Goal: Task Accomplishment & Management: Manage account settings

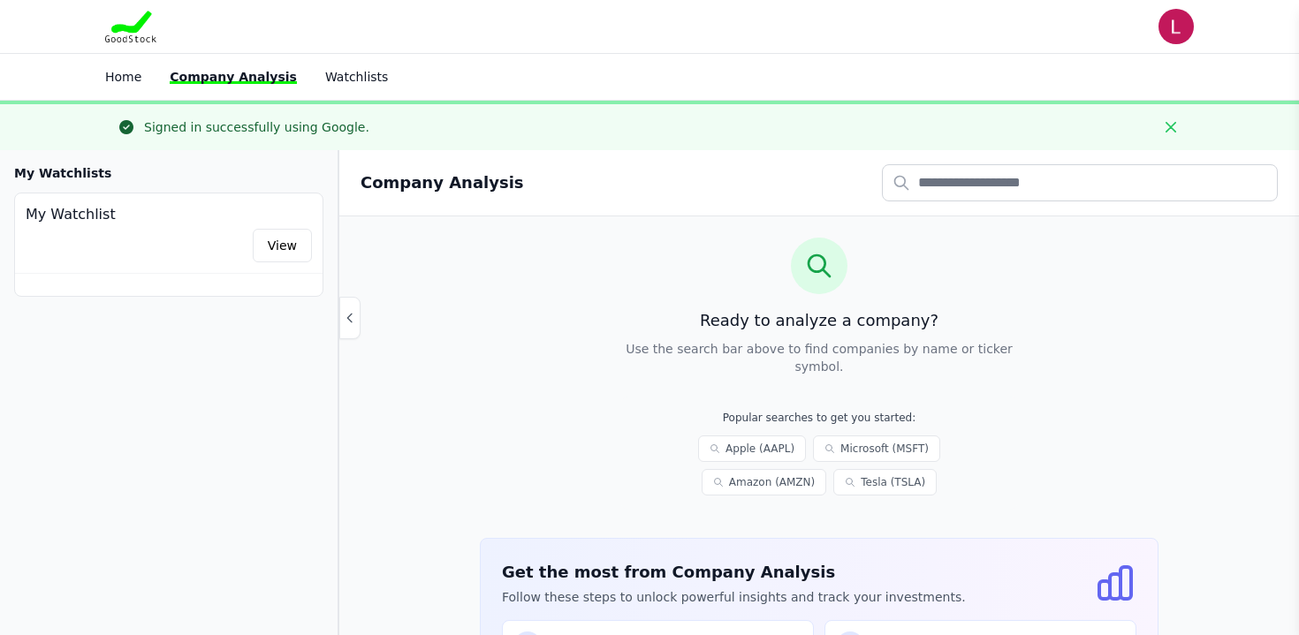
click at [831, 368] on p "Use the search bar above to find companies by name or ticker symbol." at bounding box center [819, 357] width 396 height 35
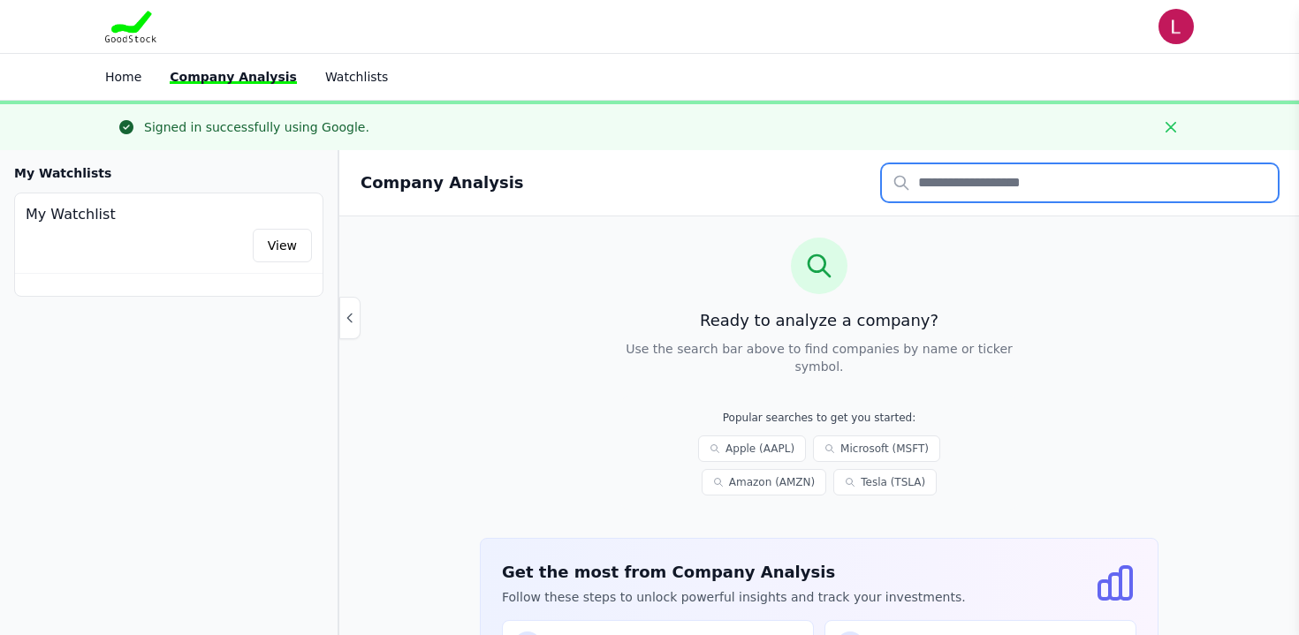
click at [922, 184] on input "text" at bounding box center [1080, 182] width 396 height 37
type input "****"
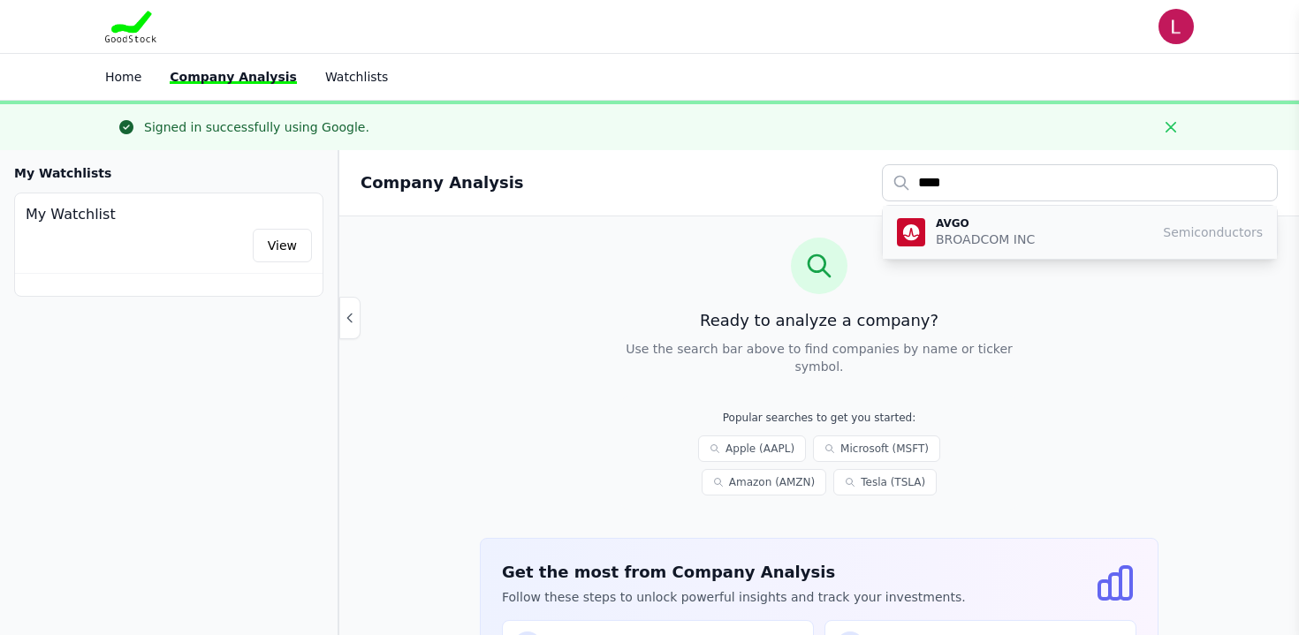
click at [953, 233] on p "BROADCOM INC" at bounding box center [985, 240] width 99 height 18
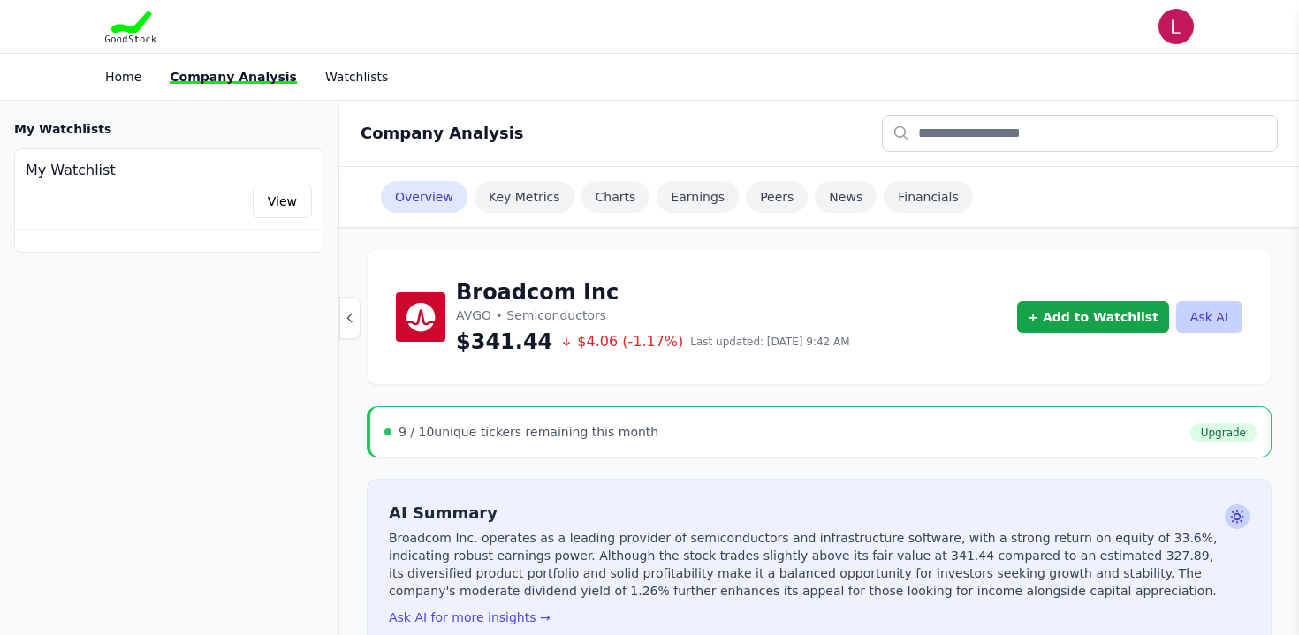
click at [64, 132] on h3 "My Watchlists" at bounding box center [62, 129] width 97 height 18
click at [284, 199] on link "View" at bounding box center [282, 202] width 59 height 34
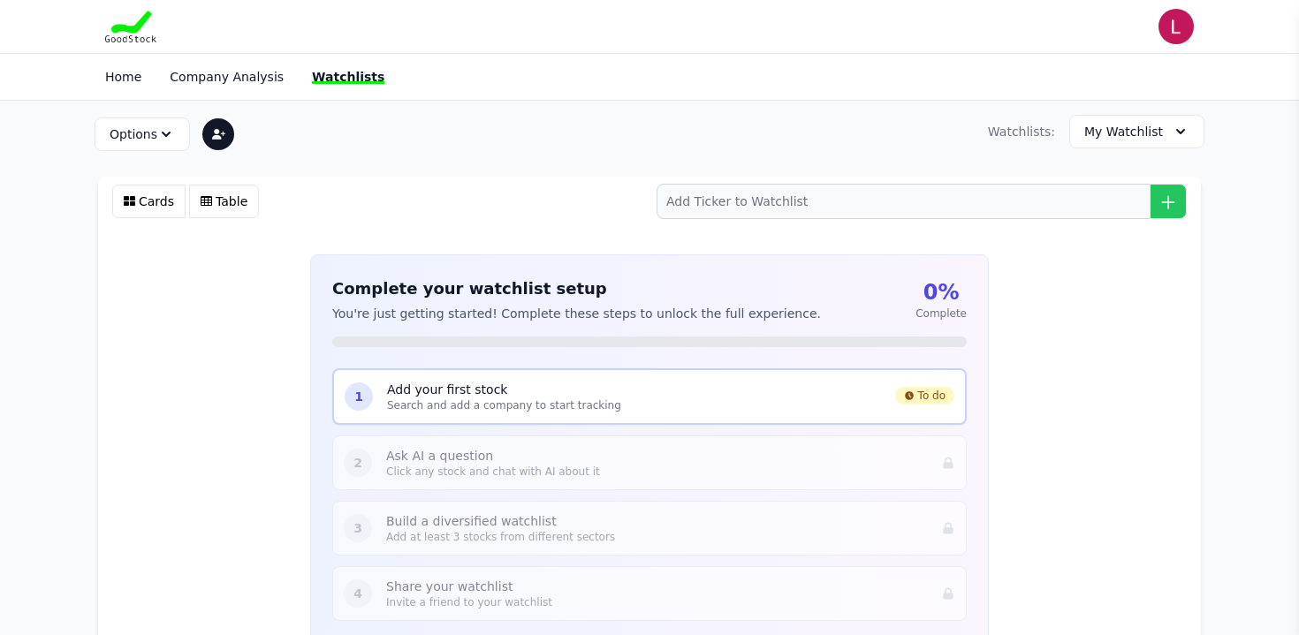
click at [400, 390] on p "Add your first stock" at bounding box center [634, 390] width 494 height 18
click at [357, 399] on span "1" at bounding box center [358, 397] width 9 height 18
click at [930, 399] on span "To do" at bounding box center [924, 396] width 59 height 18
click at [788, 415] on div "1 Add your first stock Search and add a company to start tracking To do" at bounding box center [649, 396] width 634 height 57
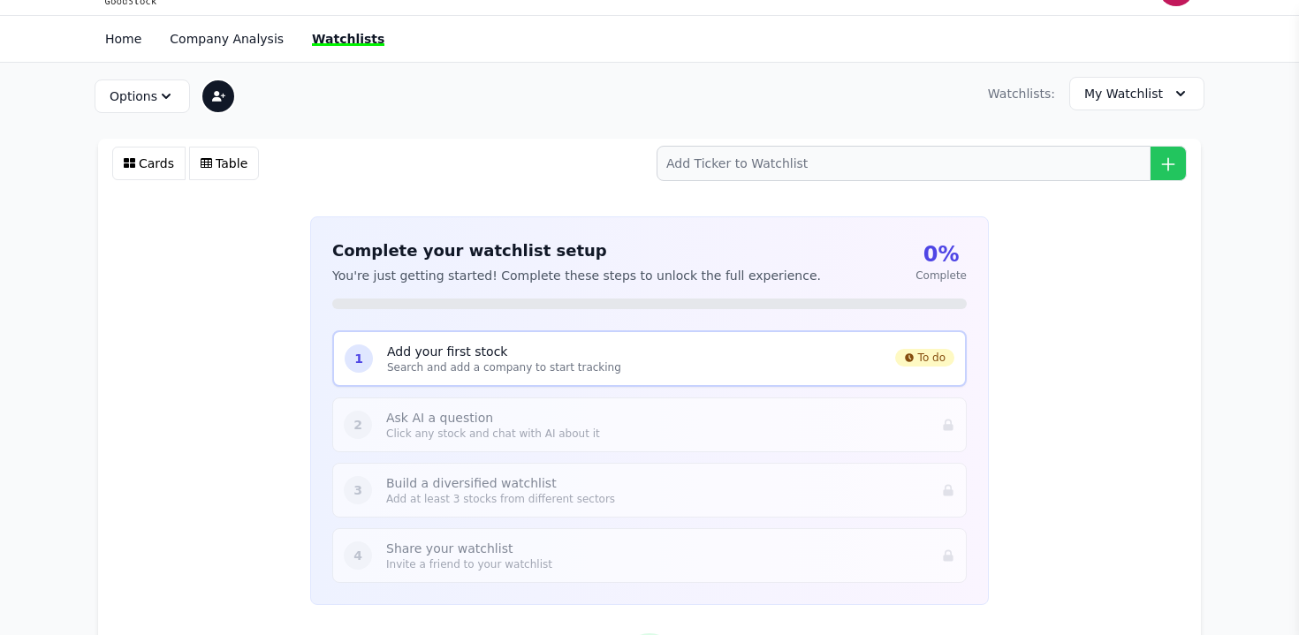
scroll to position [11, 0]
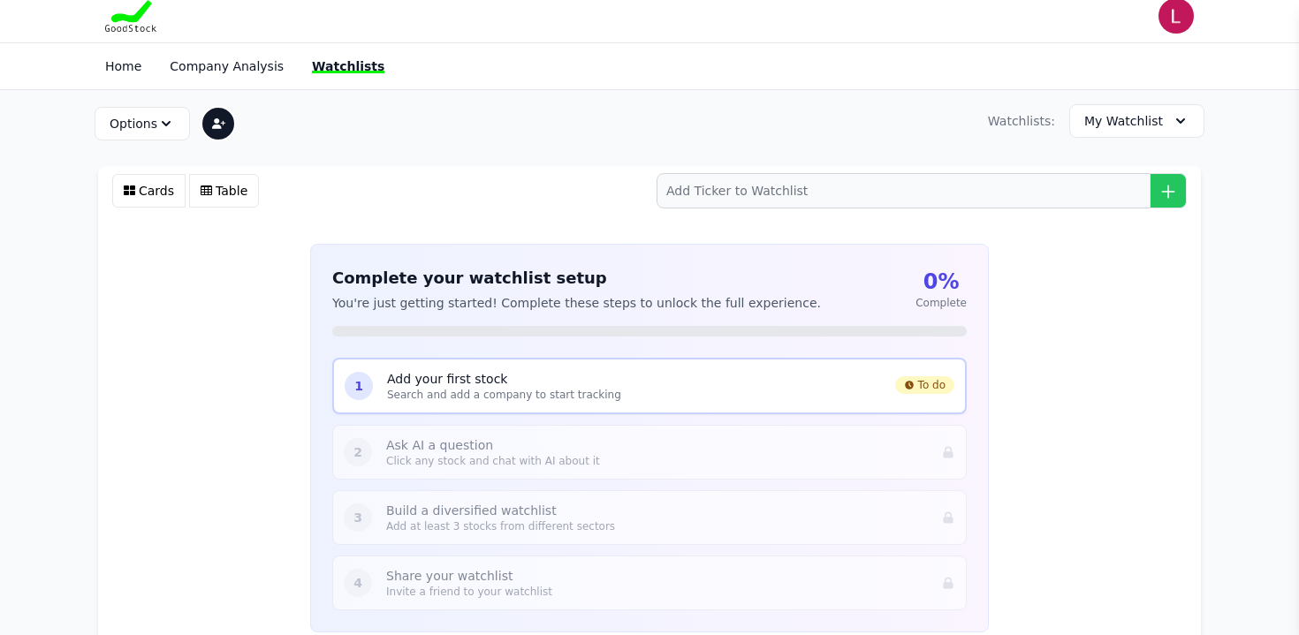
click at [774, 364] on div "1 Add your first stock Search and add a company to start tracking To do" at bounding box center [649, 386] width 634 height 57
click at [765, 374] on p "Add your first stock" at bounding box center [634, 379] width 494 height 18
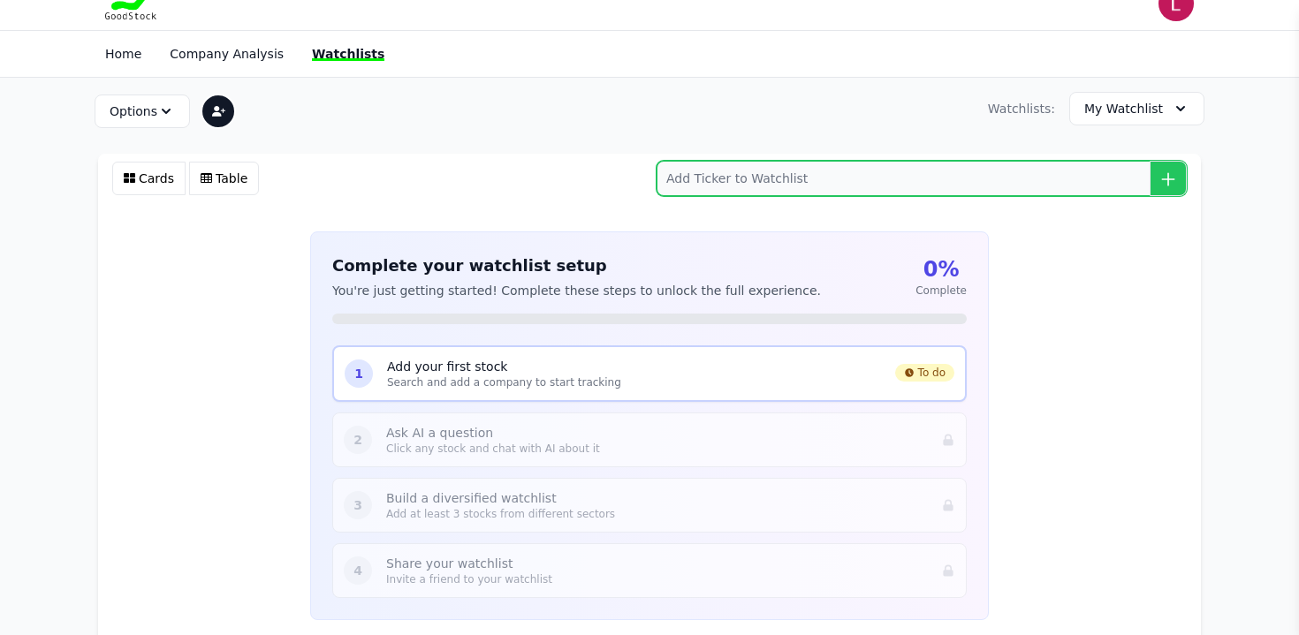
click at [712, 178] on input "search" at bounding box center [922, 178] width 530 height 35
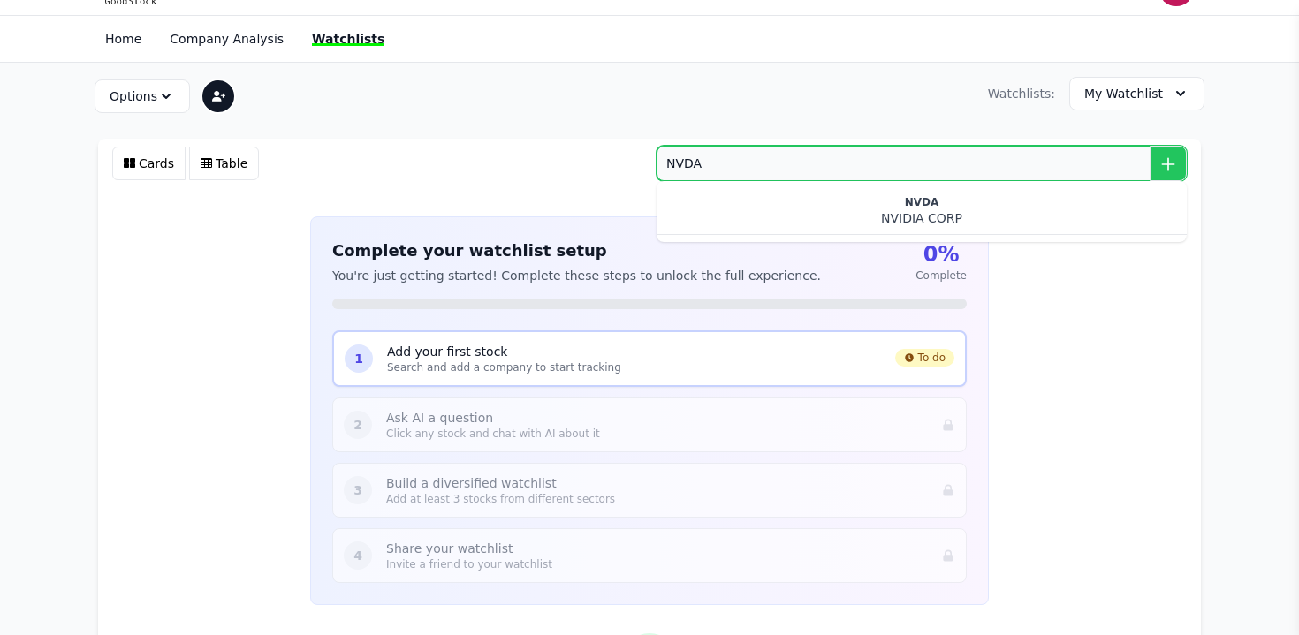
scroll to position [42, 0]
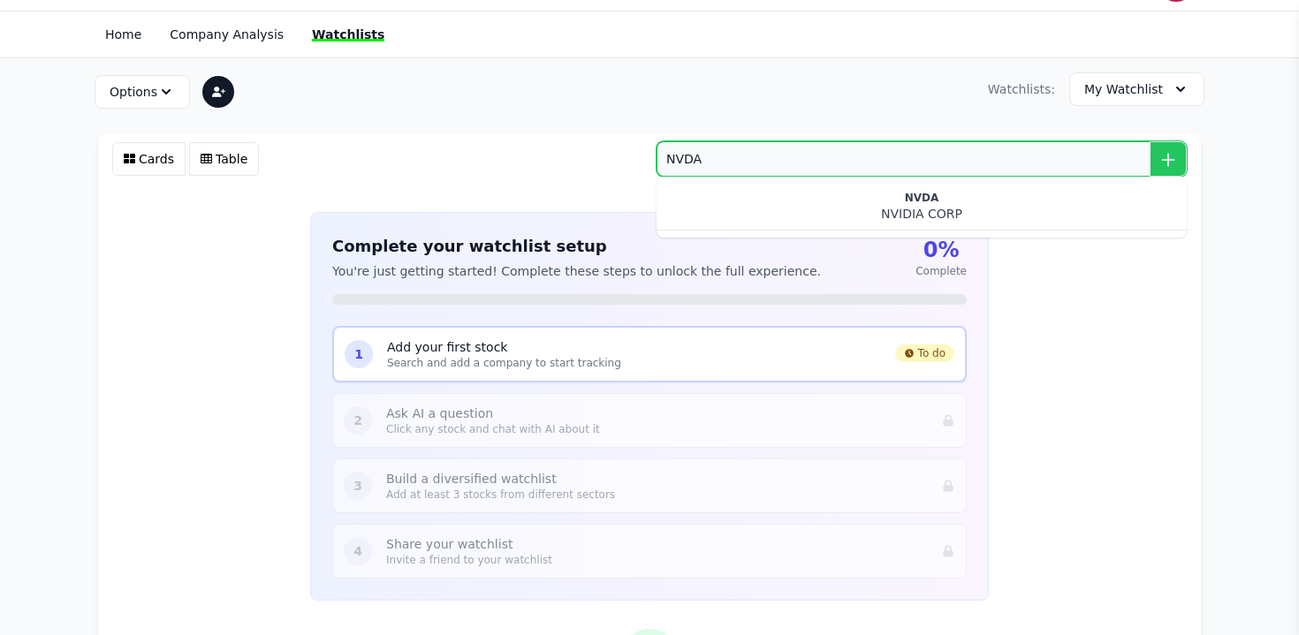
type input "NVDA"
click at [1167, 161] on icon "submit" at bounding box center [1167, 159] width 11 height 11
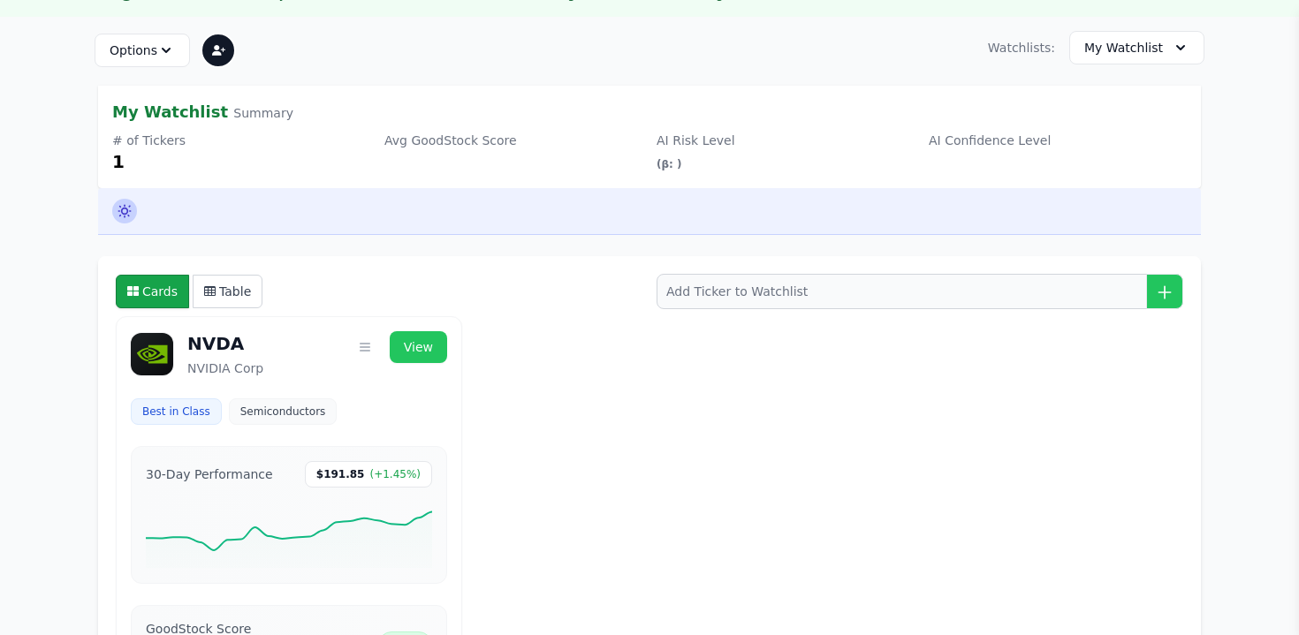
scroll to position [134, 0]
click at [131, 216] on icon at bounding box center [125, 210] width 18 height 18
type input "**********"
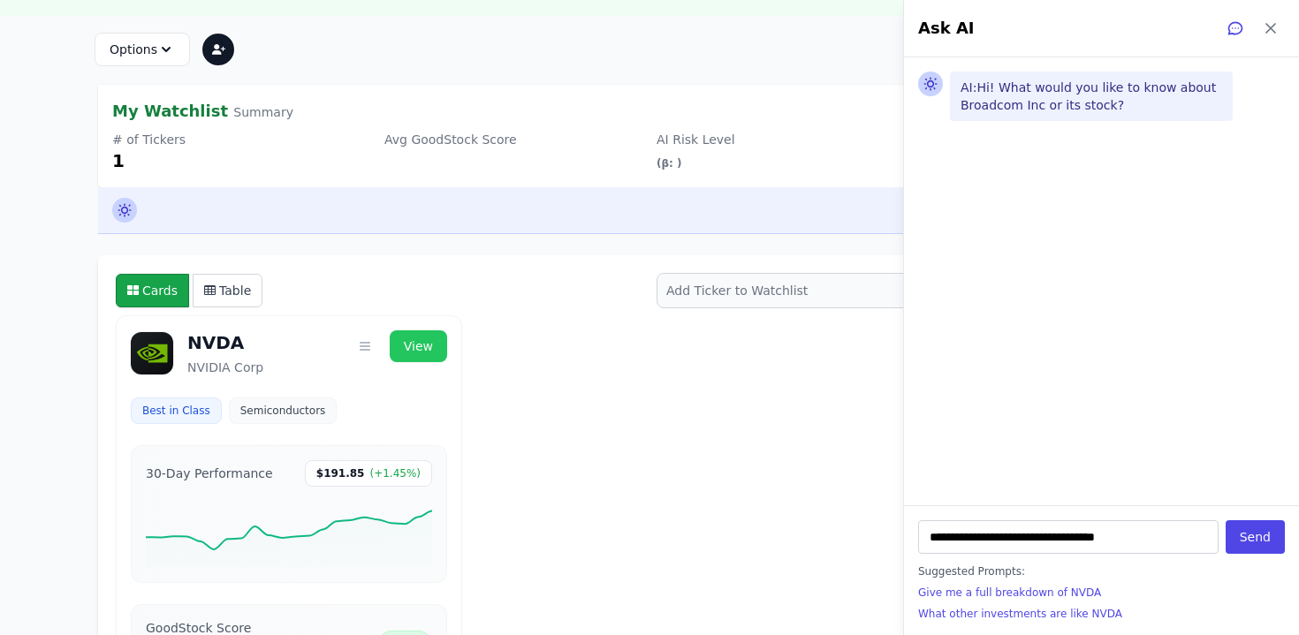
click at [640, 497] on div "View Full Page Remove from Watchlist View NVDA NVIDIA Corp Best in Class Semico…" at bounding box center [649, 597] width 1067 height 564
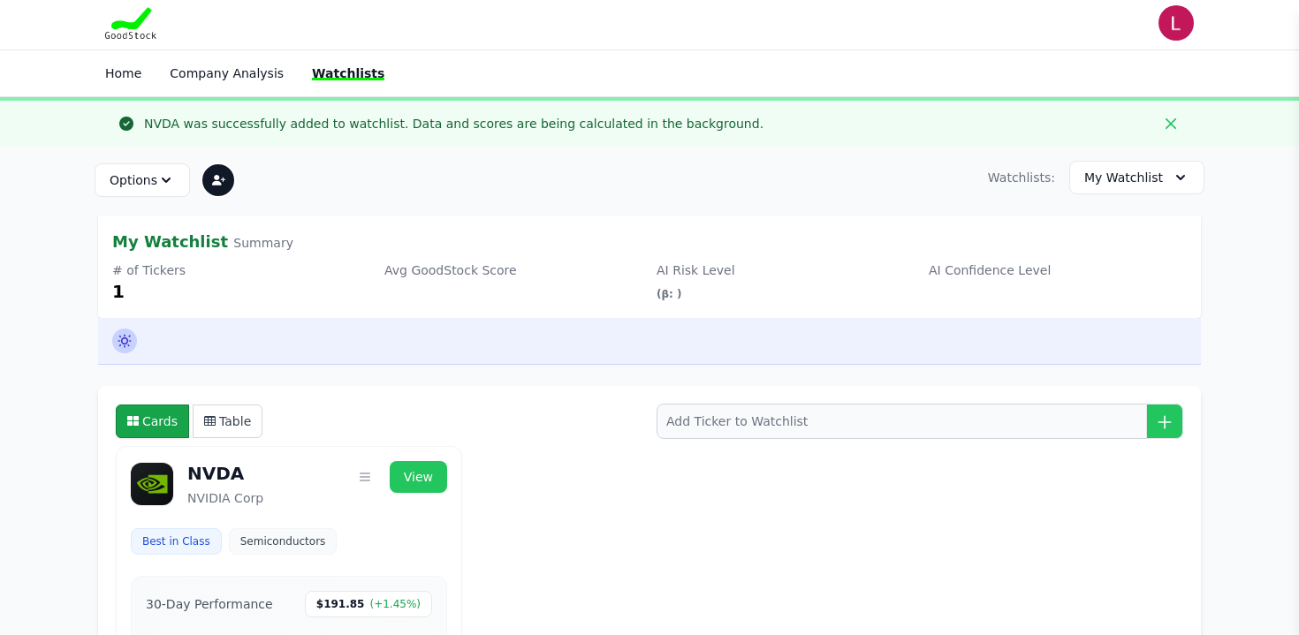
scroll to position [0, 0]
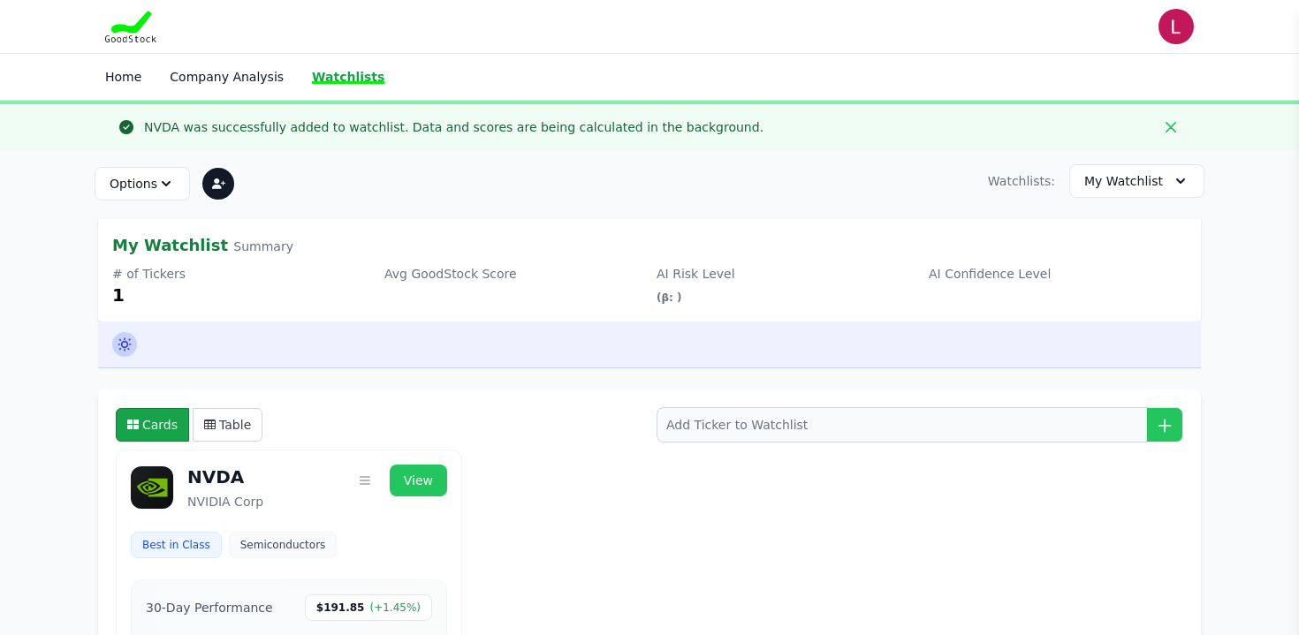
click at [345, 73] on link "Watchlists" at bounding box center [348, 77] width 72 height 14
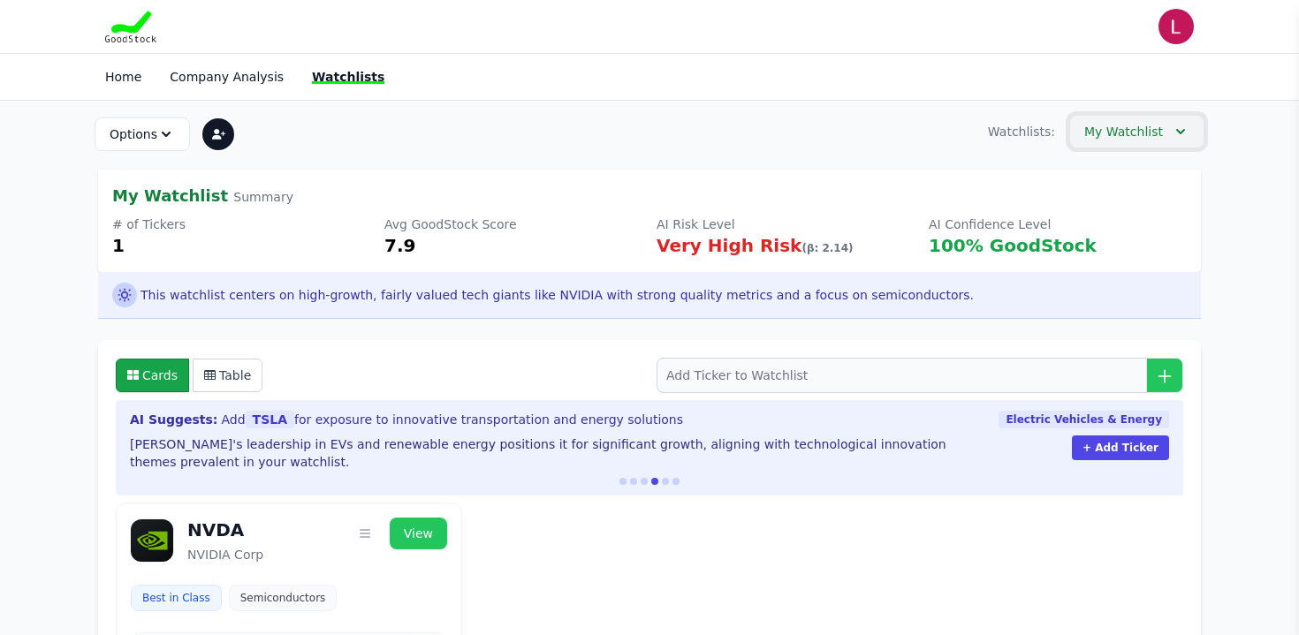
click at [1176, 133] on icon "button" at bounding box center [1181, 132] width 18 height 18
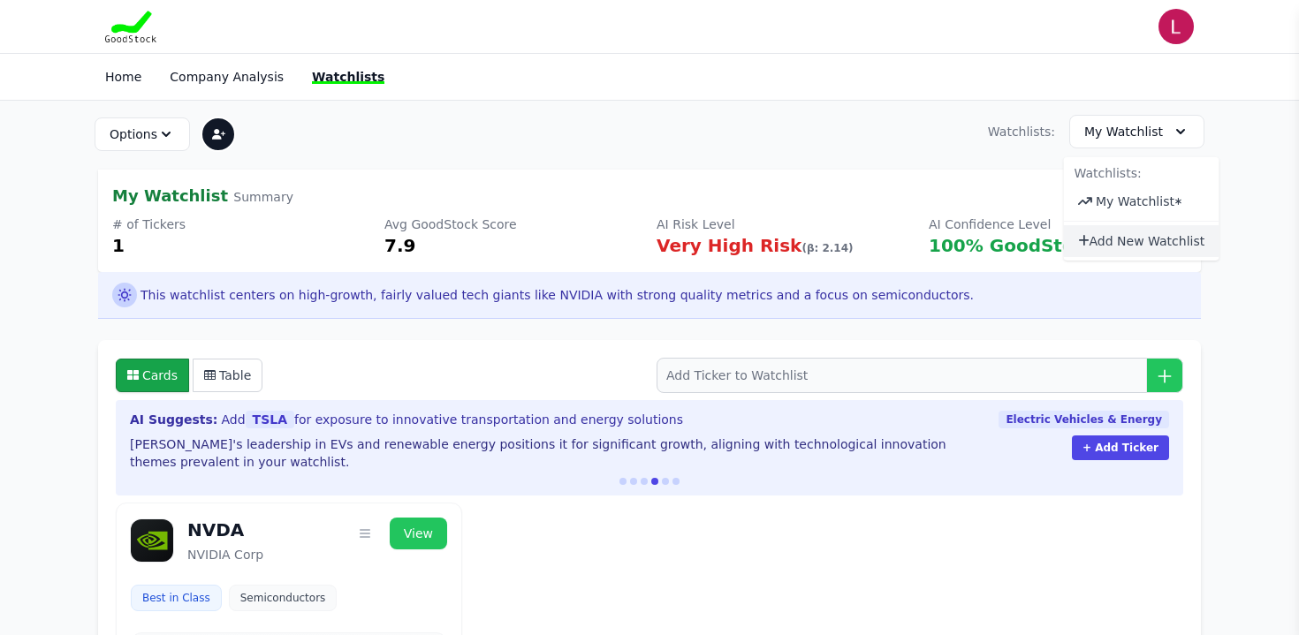
click at [1149, 243] on button "Add New Watchlist" at bounding box center [1142, 241] width 156 height 32
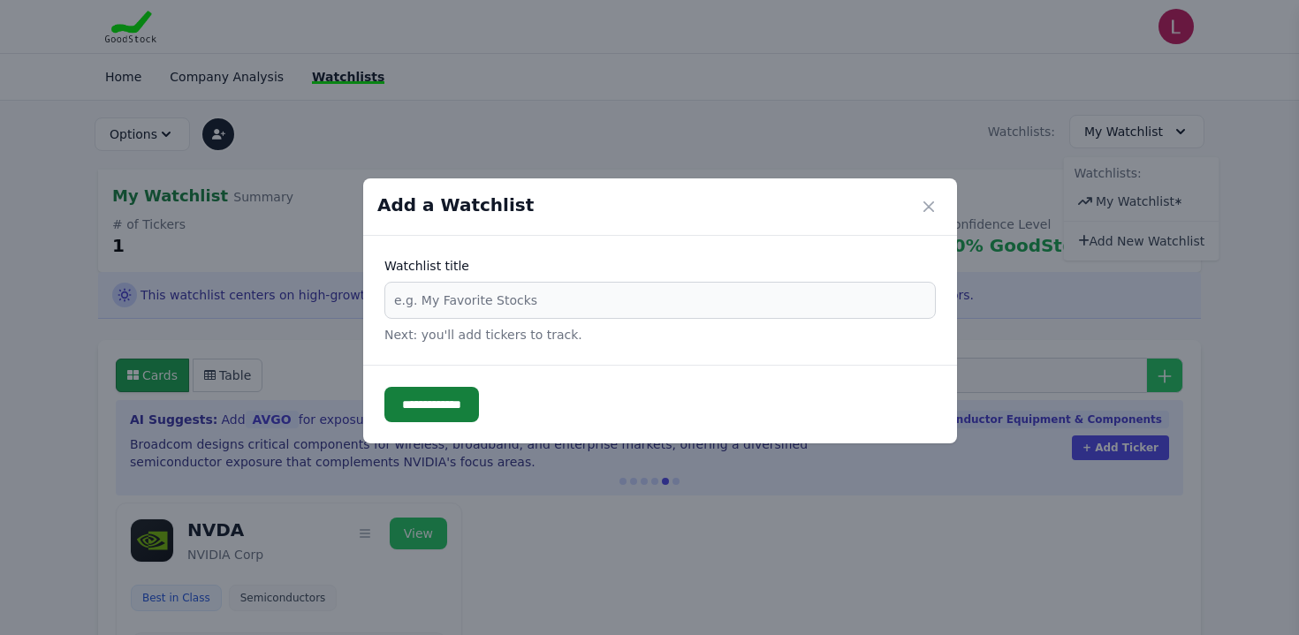
click at [518, 238] on div "Watchlist title Next: you'll add tickers to track." at bounding box center [660, 300] width 594 height 129
click at [490, 244] on div "Watchlist title Next: you'll add tickers to track." at bounding box center [660, 300] width 594 height 129
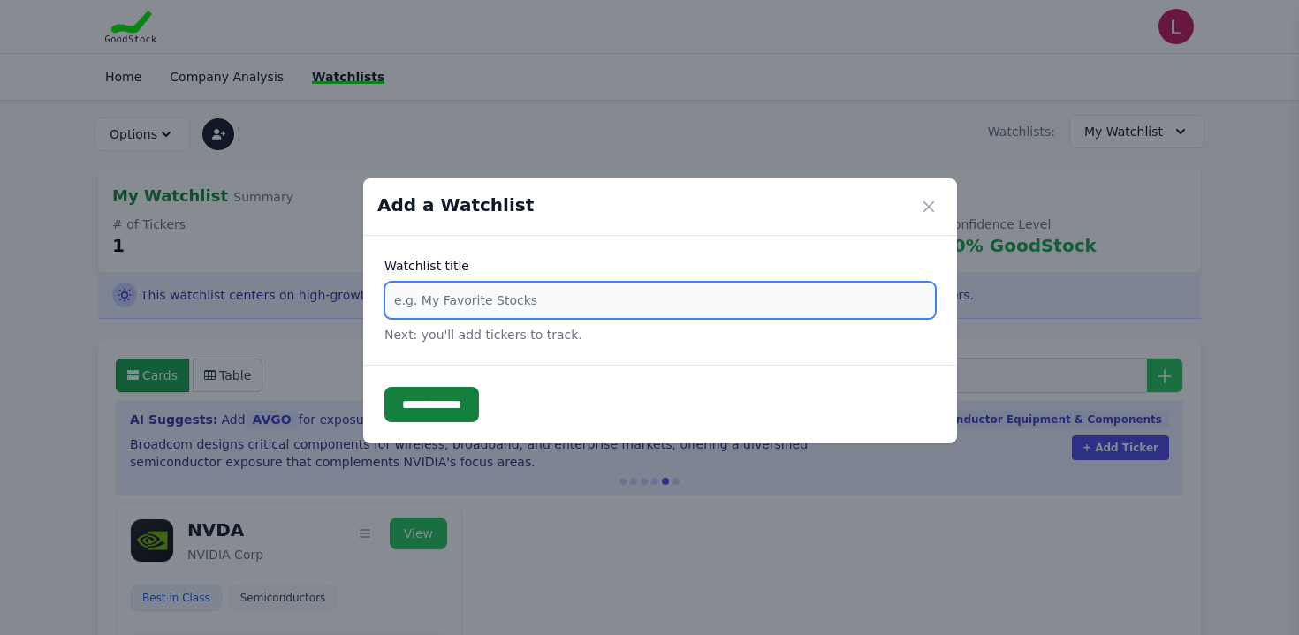
click at [416, 300] on input "text" at bounding box center [659, 300] width 551 height 37
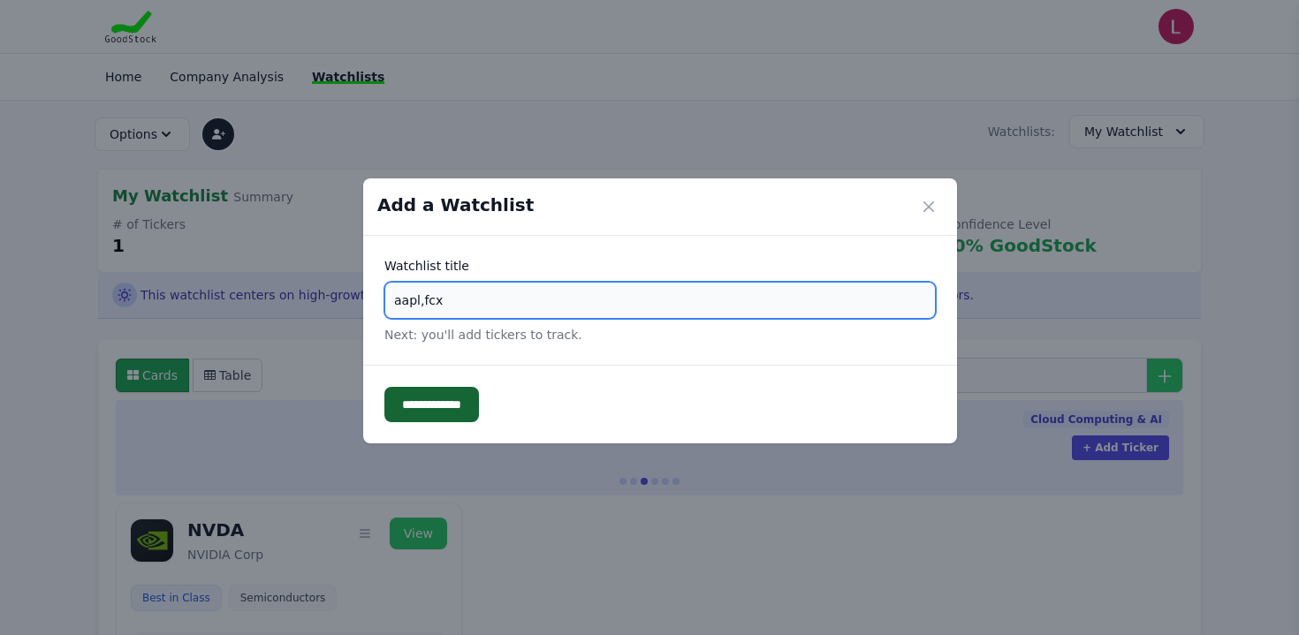
type input "aapl,fcx"
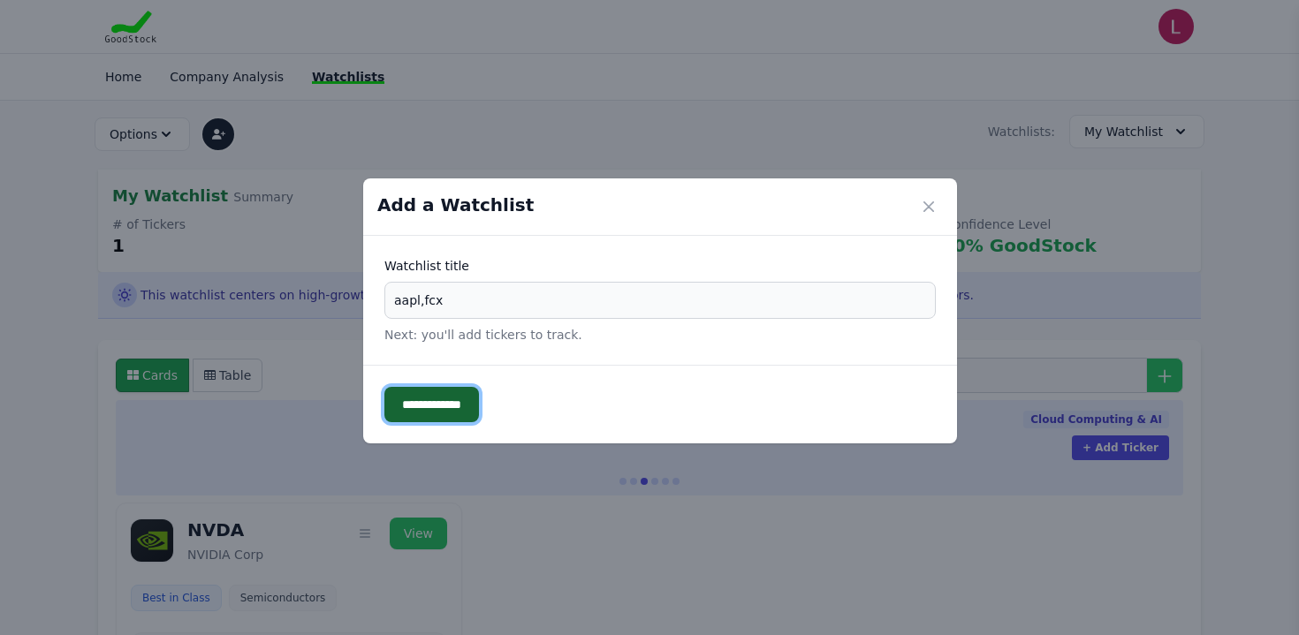
click at [432, 404] on input "**********" at bounding box center [431, 404] width 95 height 35
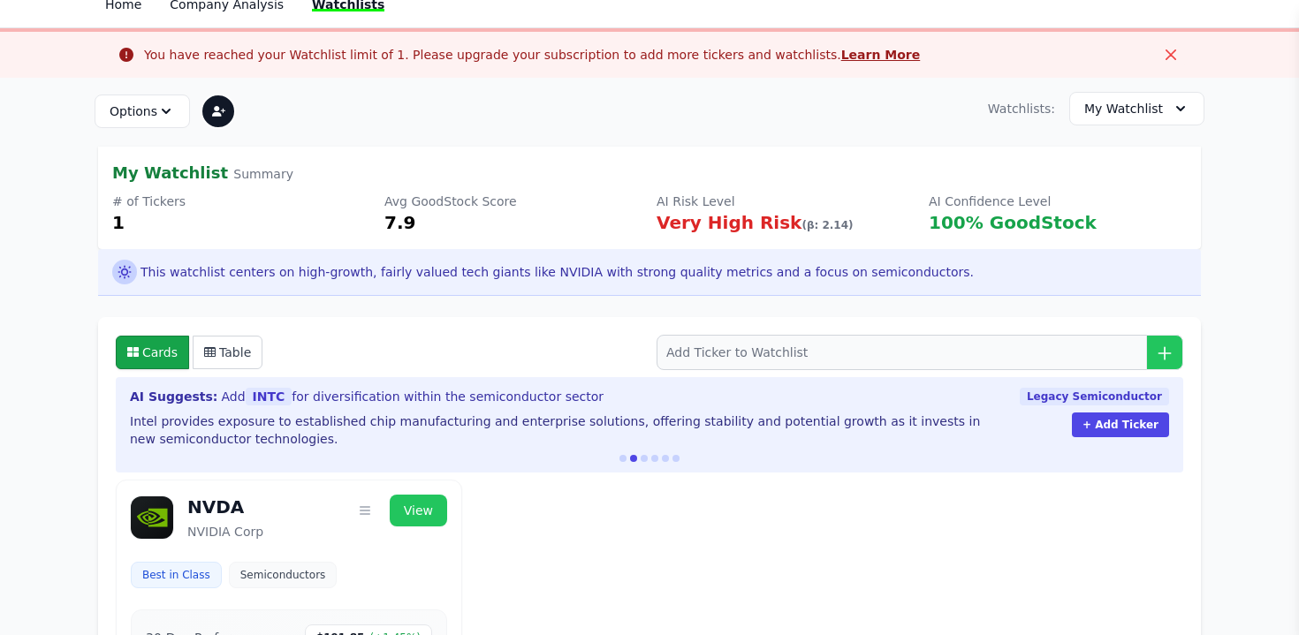
scroll to position [76, 0]
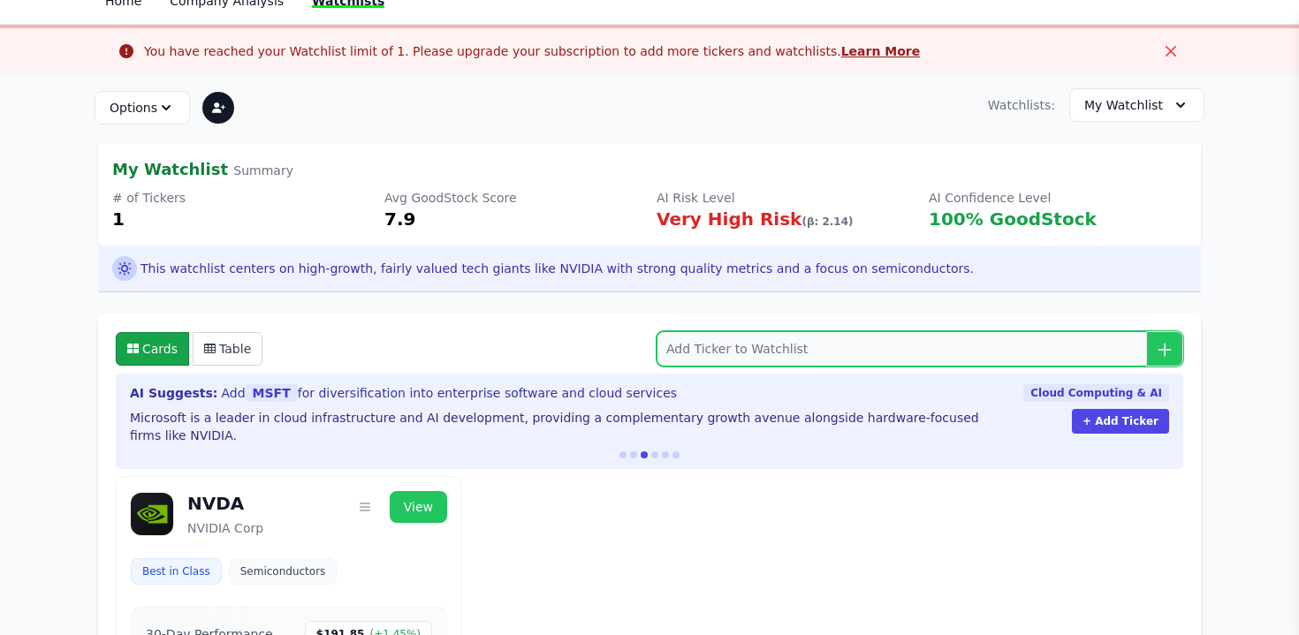
click at [664, 348] on input "search" at bounding box center [920, 348] width 527 height 35
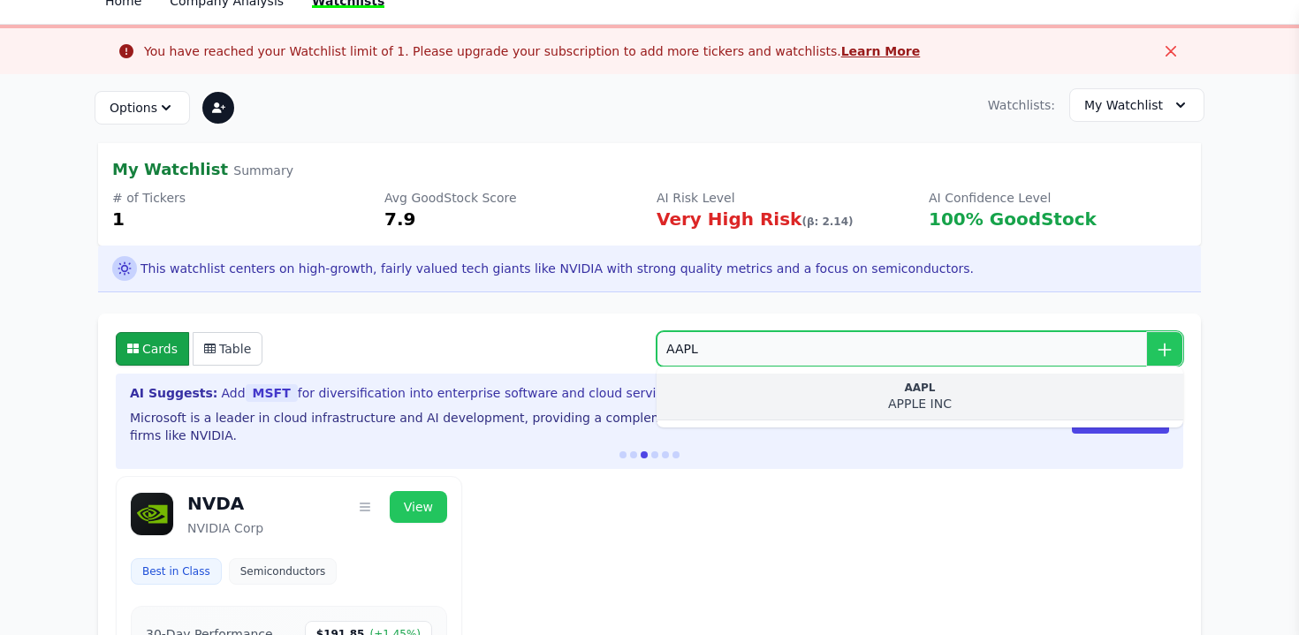
type input "AAPL"
click at [854, 397] on div "APPLE INC" at bounding box center [920, 404] width 498 height 18
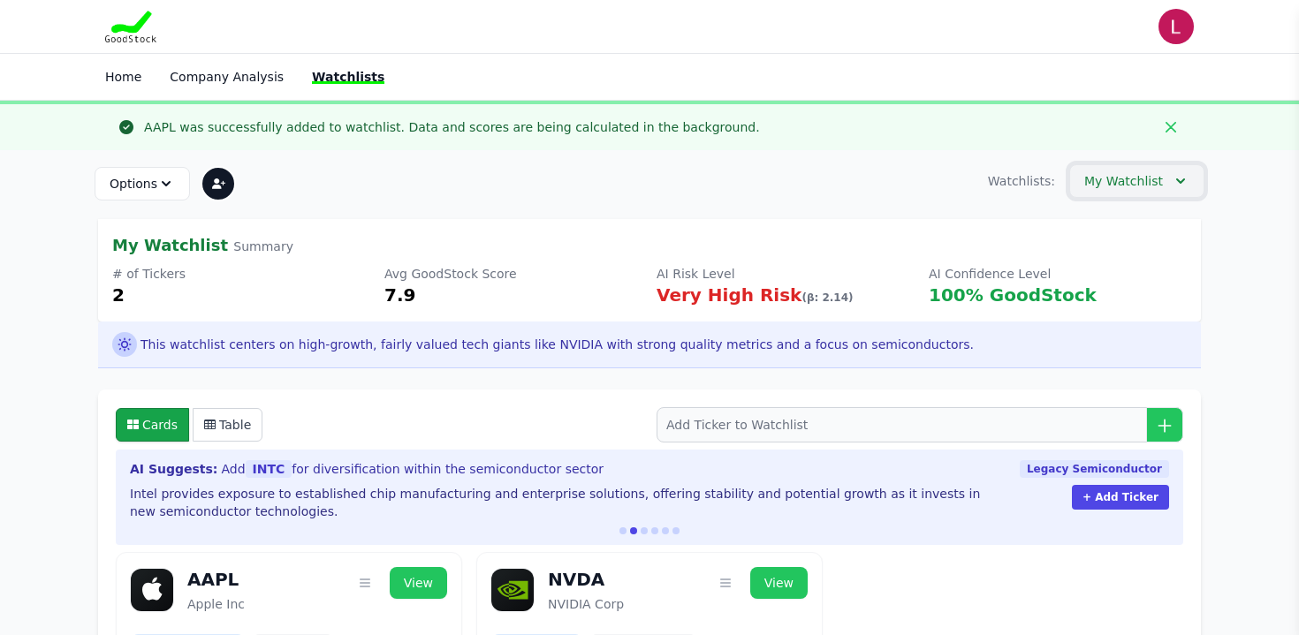
click at [1177, 183] on icon "button" at bounding box center [1181, 181] width 18 height 18
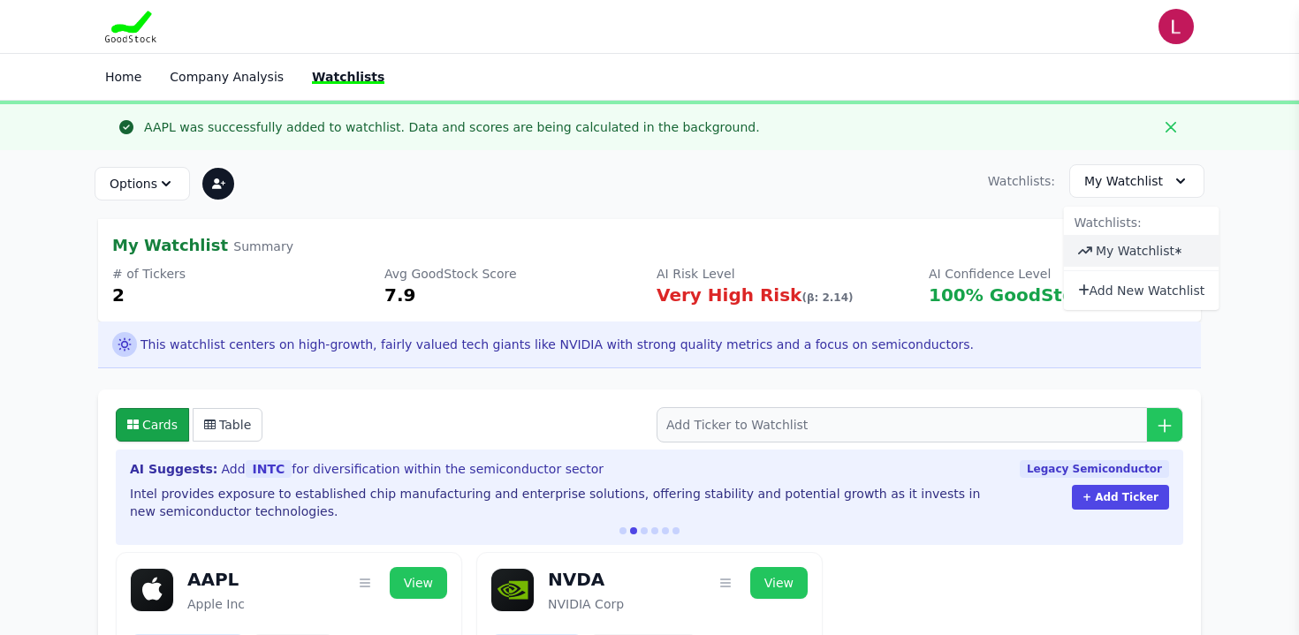
click at [1154, 248] on link "My Watchlist" at bounding box center [1135, 251] width 79 height 14
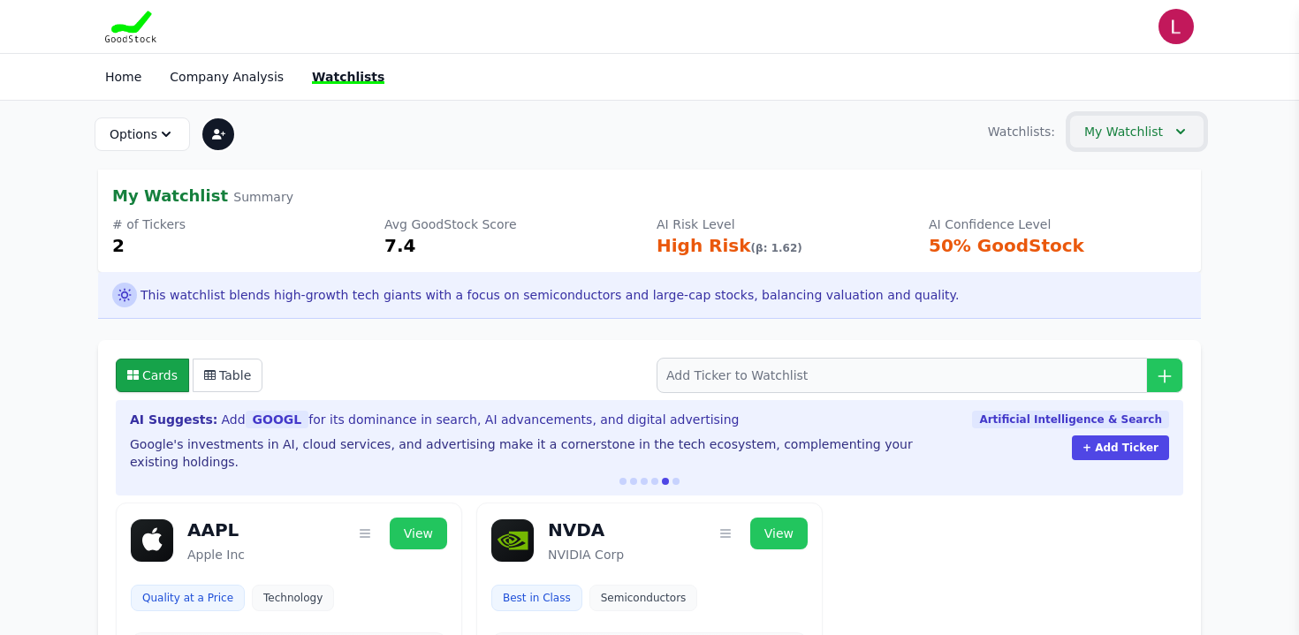
click at [1180, 131] on icon "button" at bounding box center [1181, 132] width 18 height 18
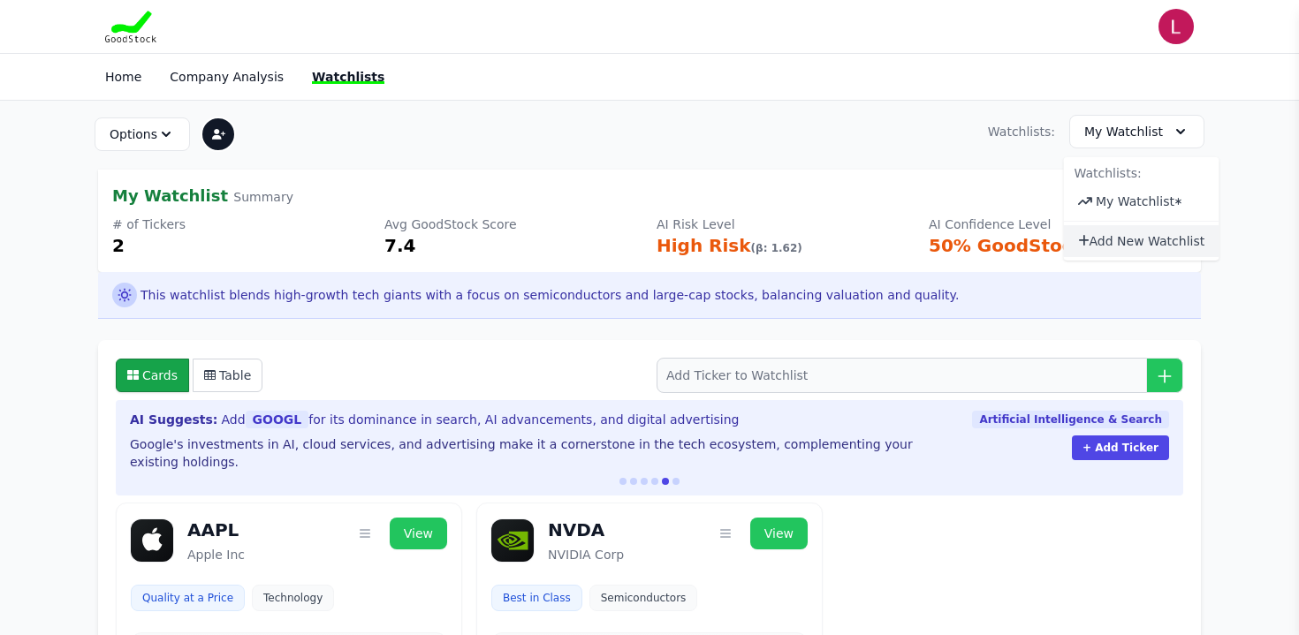
click at [1147, 243] on button "Add New Watchlist" at bounding box center [1142, 241] width 156 height 32
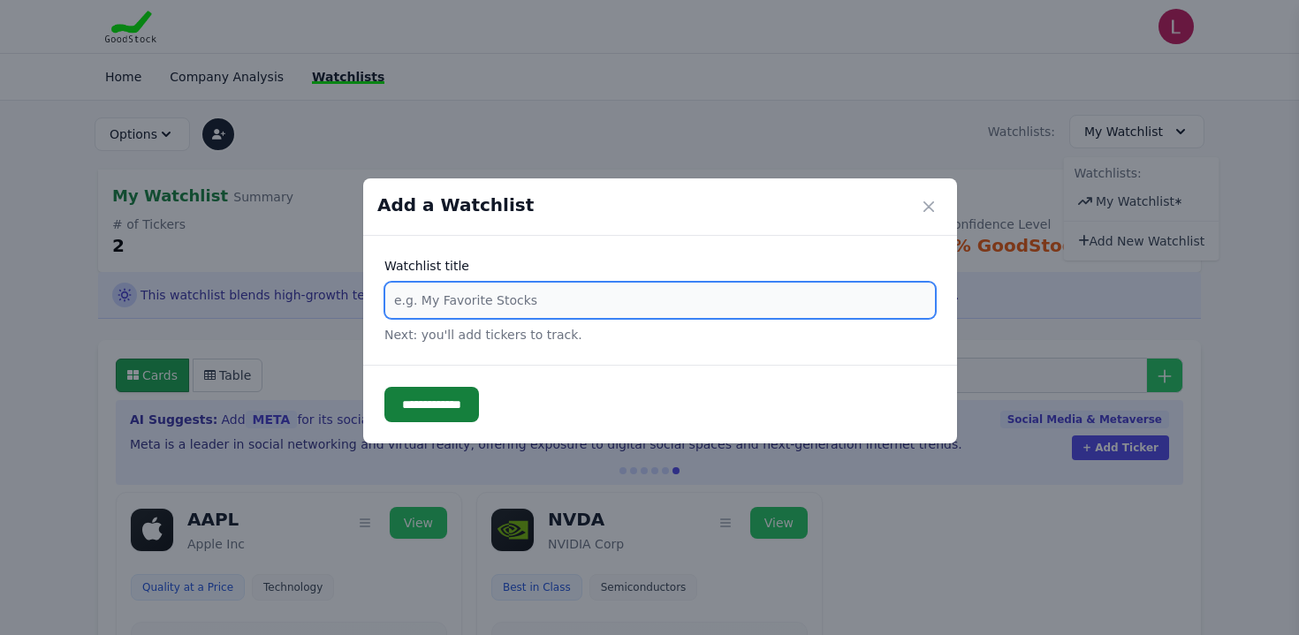
click at [557, 304] on input "text" at bounding box center [659, 300] width 551 height 37
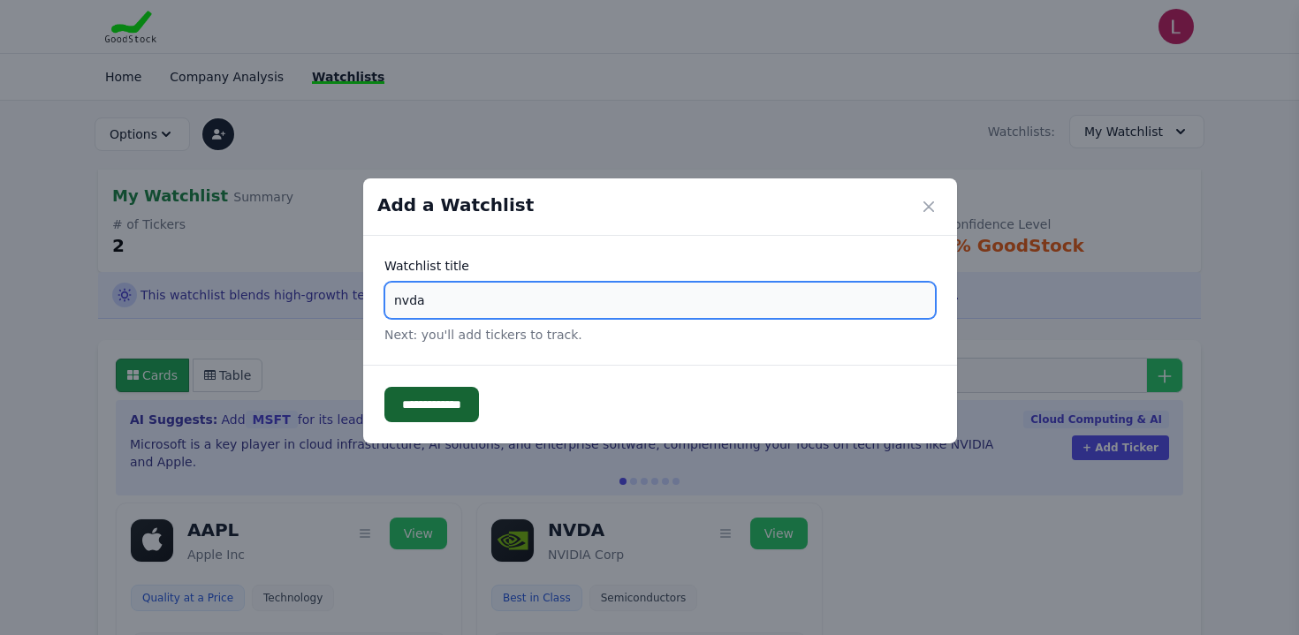
type input "nvda"
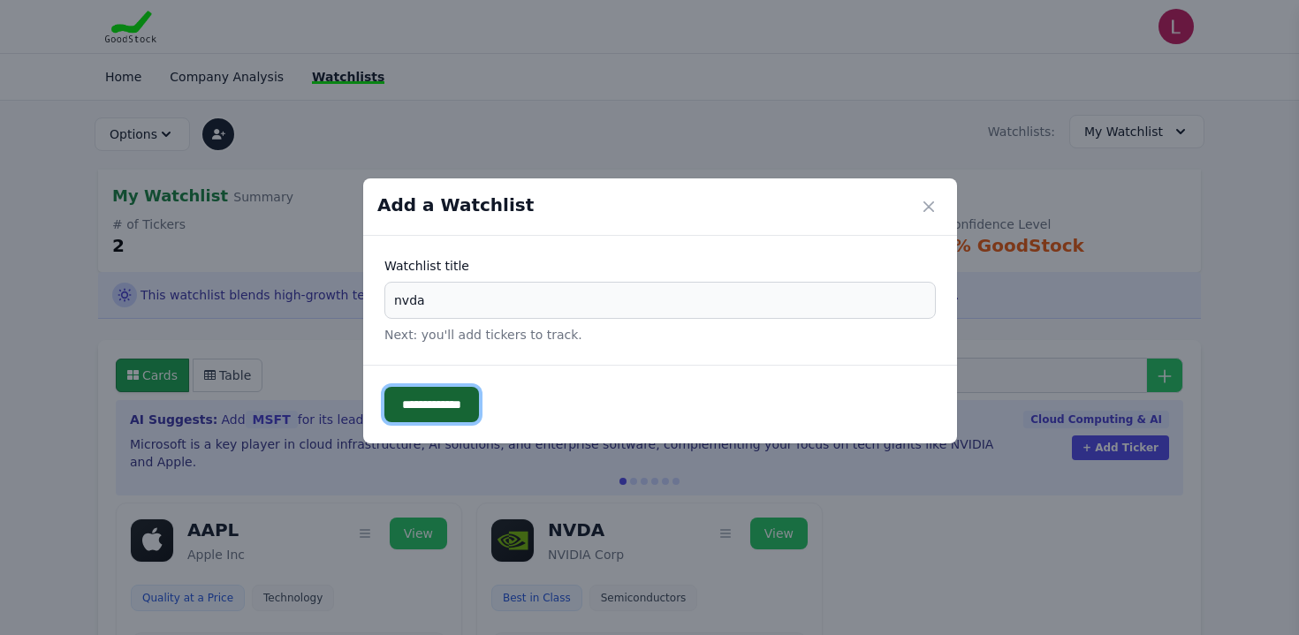
click at [472, 399] on input "**********" at bounding box center [431, 404] width 95 height 35
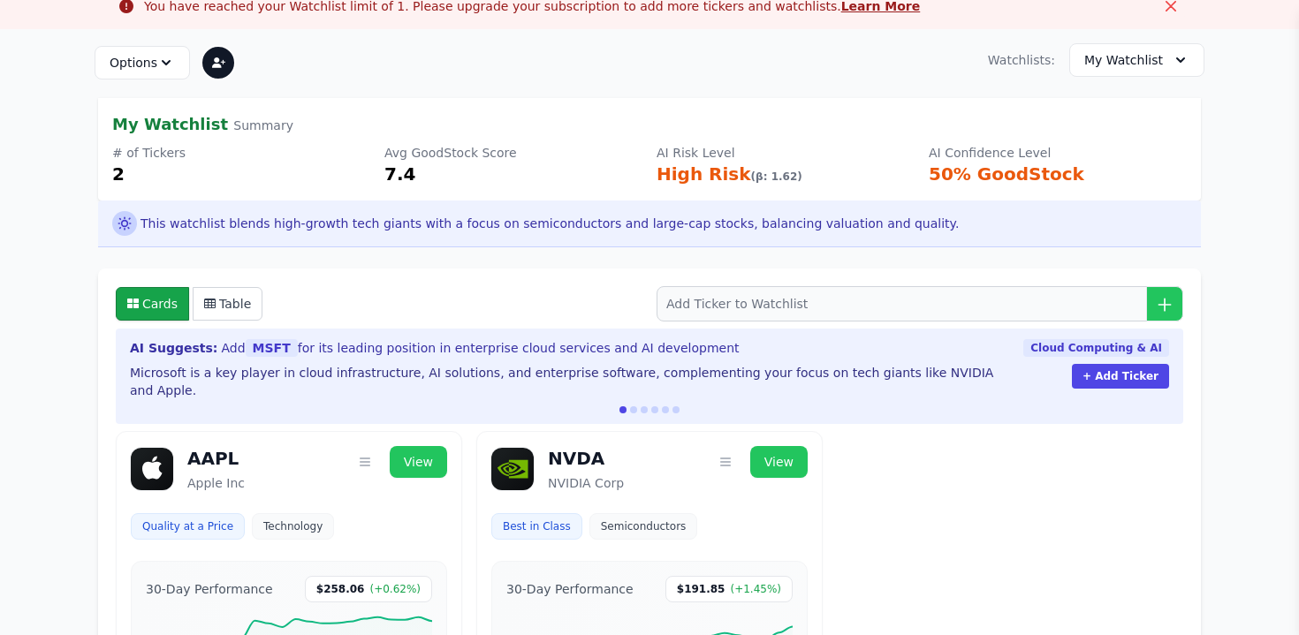
scroll to position [123, 0]
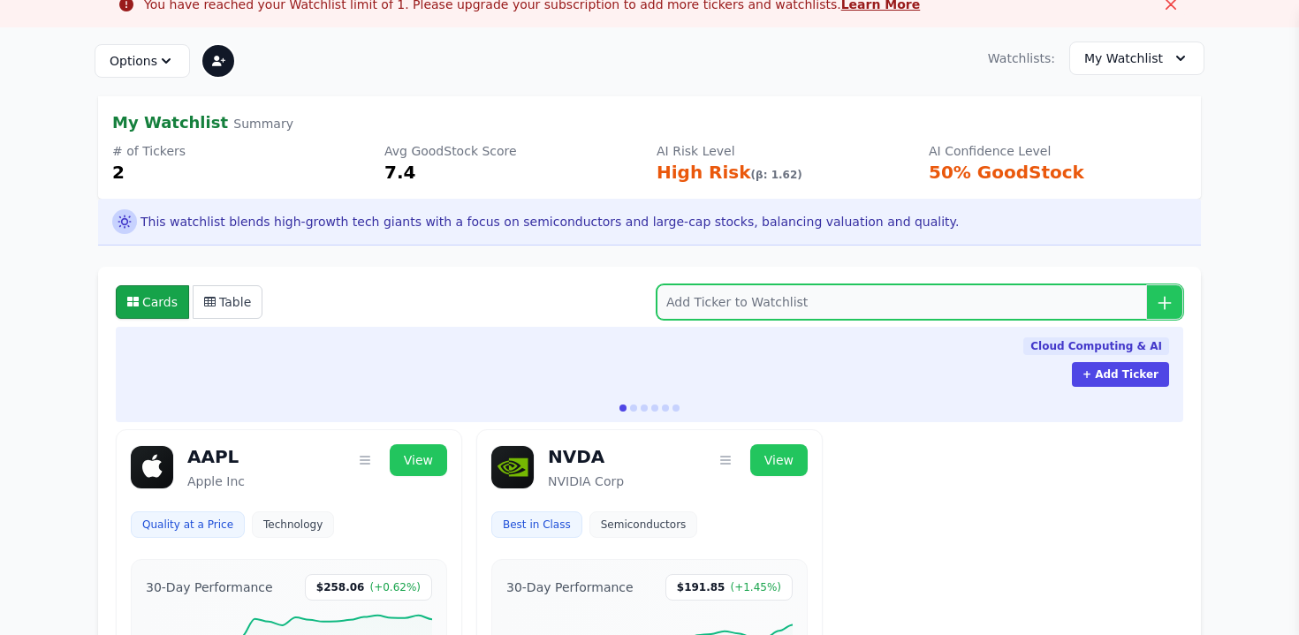
click at [662, 298] on input "search" at bounding box center [920, 302] width 527 height 35
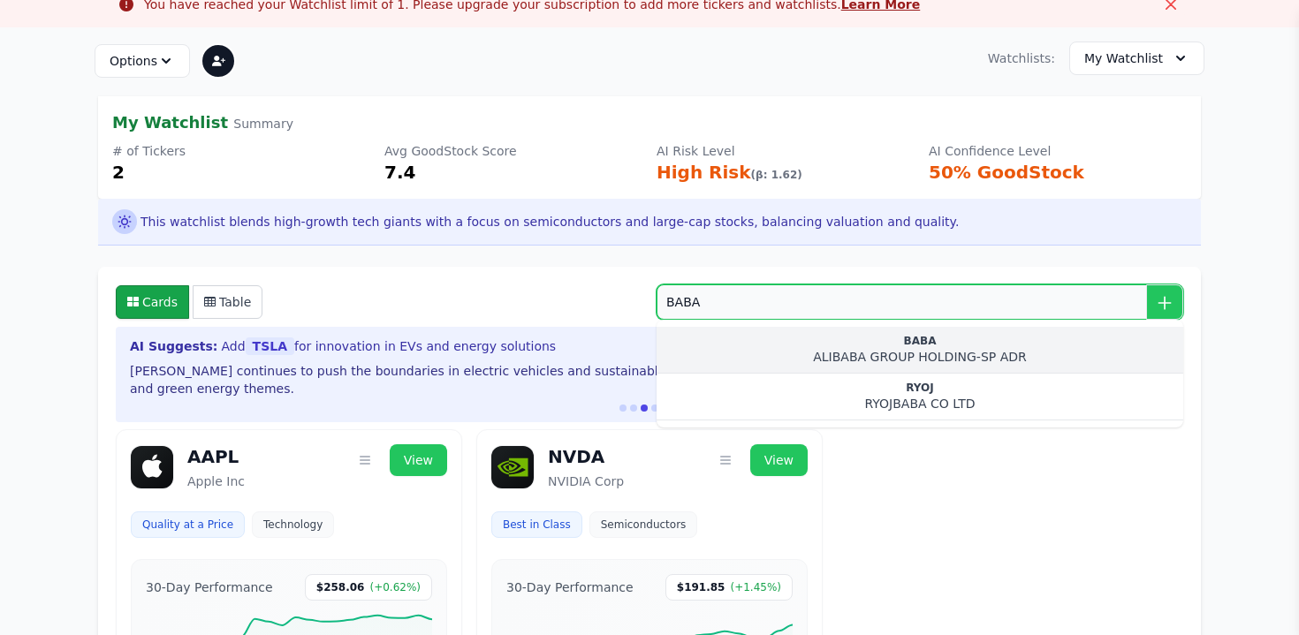
type input "BABA"
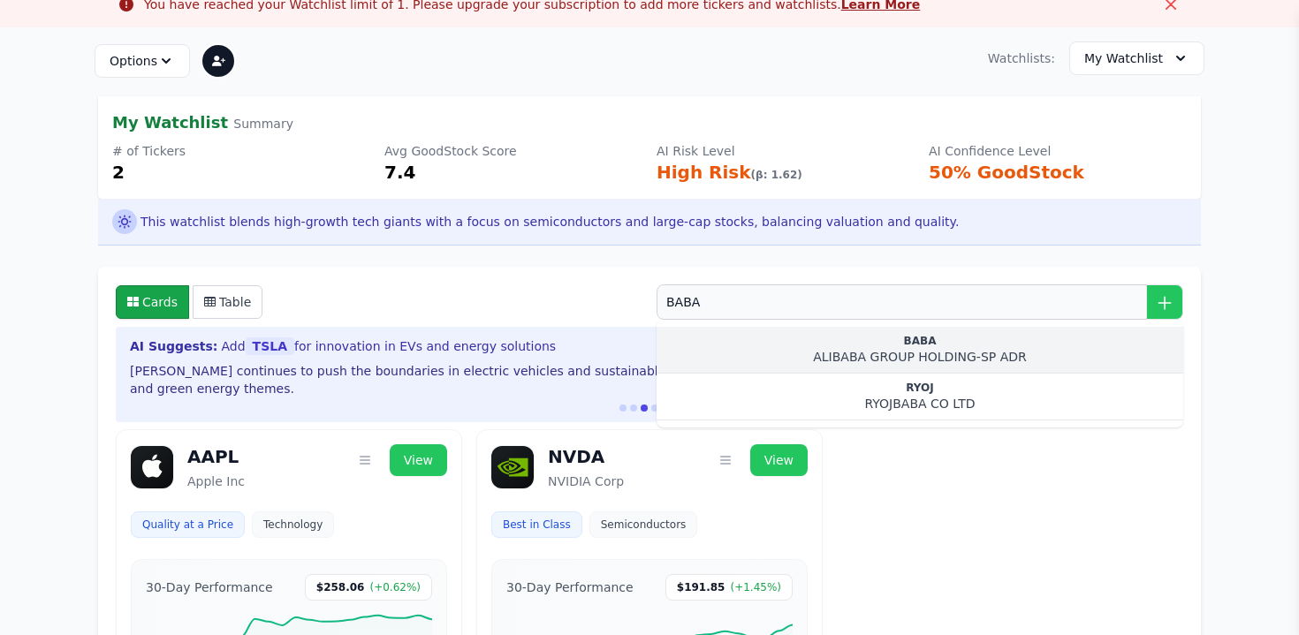
click at [877, 334] on div "BABA" at bounding box center [920, 341] width 498 height 14
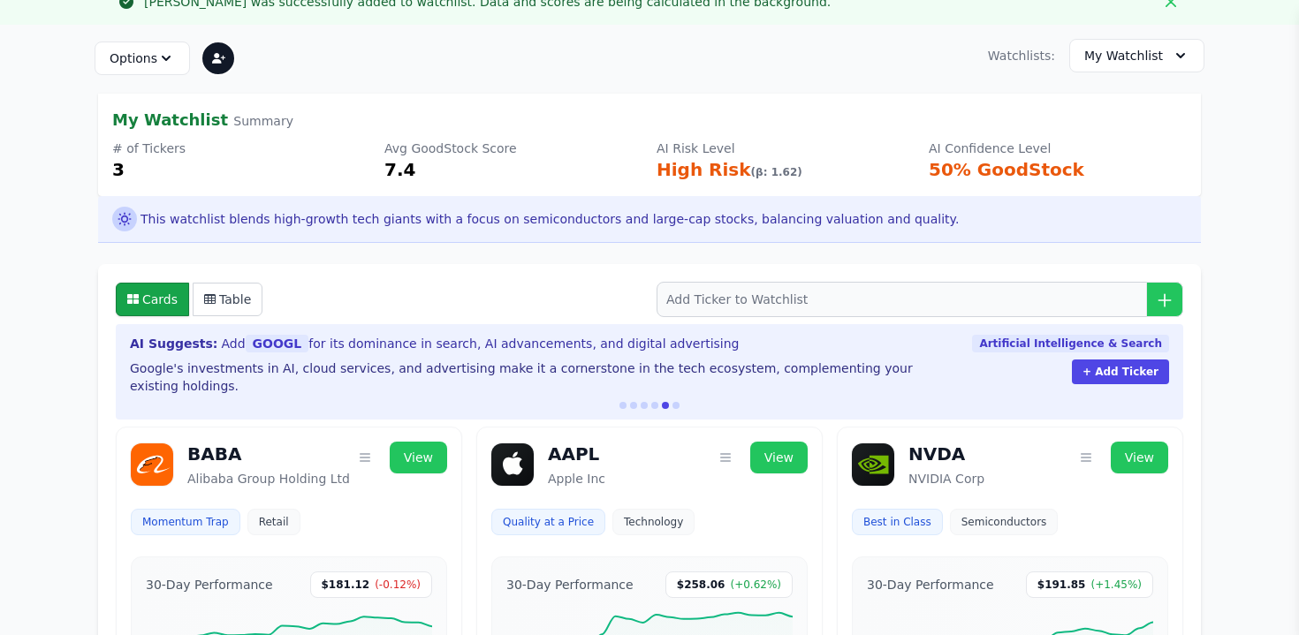
scroll to position [92, 0]
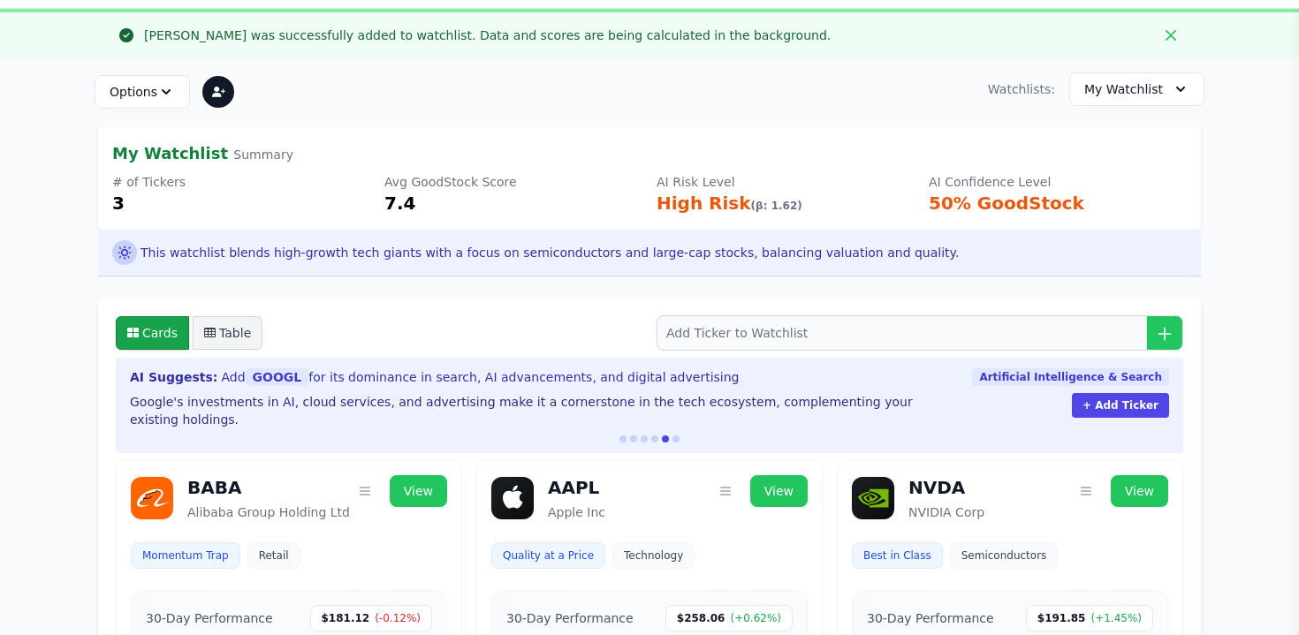
click at [241, 336] on button "Table" at bounding box center [228, 333] width 70 height 34
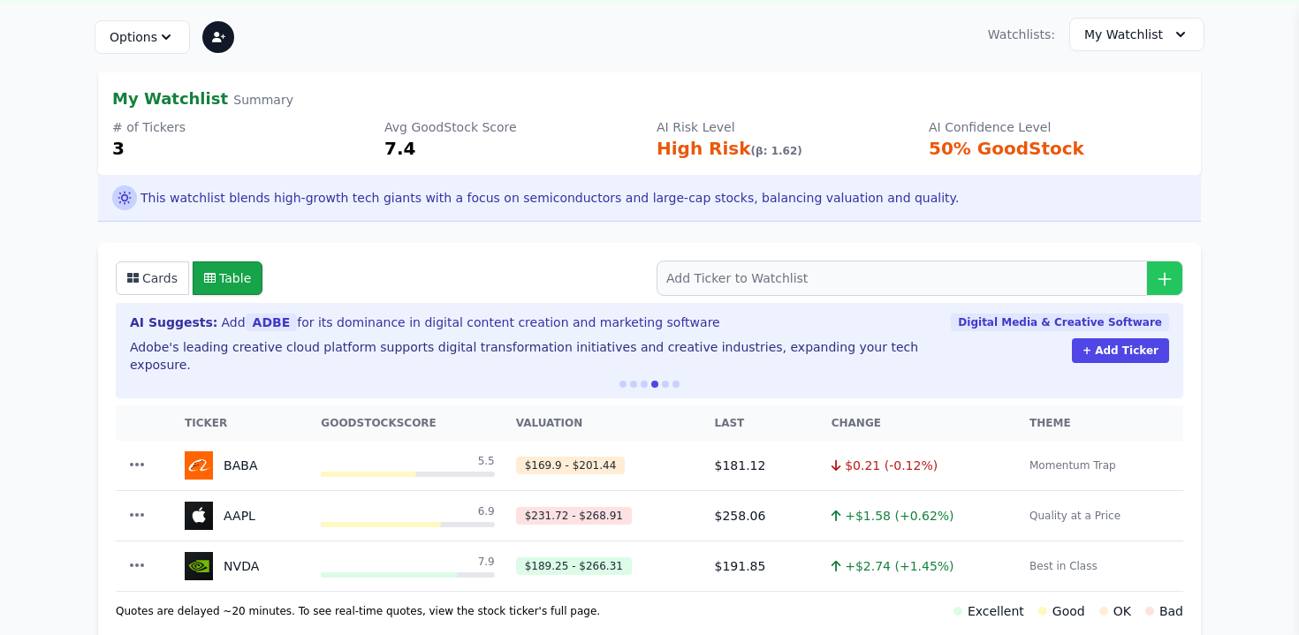
scroll to position [149, 0]
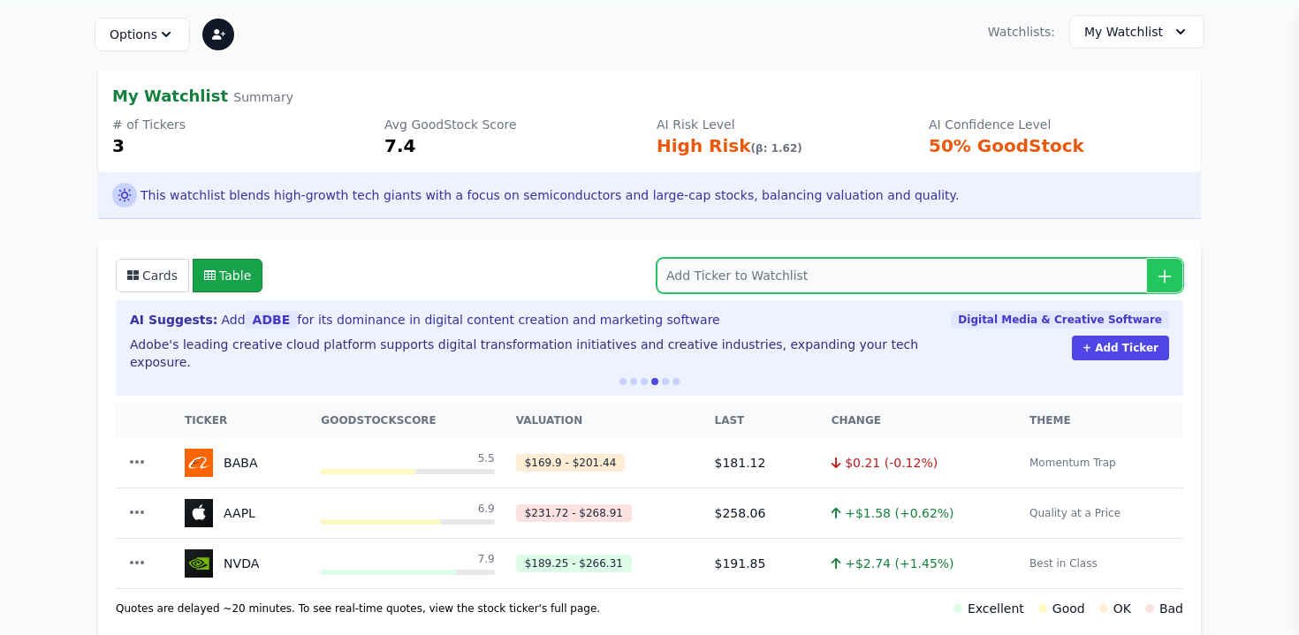
click at [790, 276] on input "search" at bounding box center [920, 275] width 527 height 35
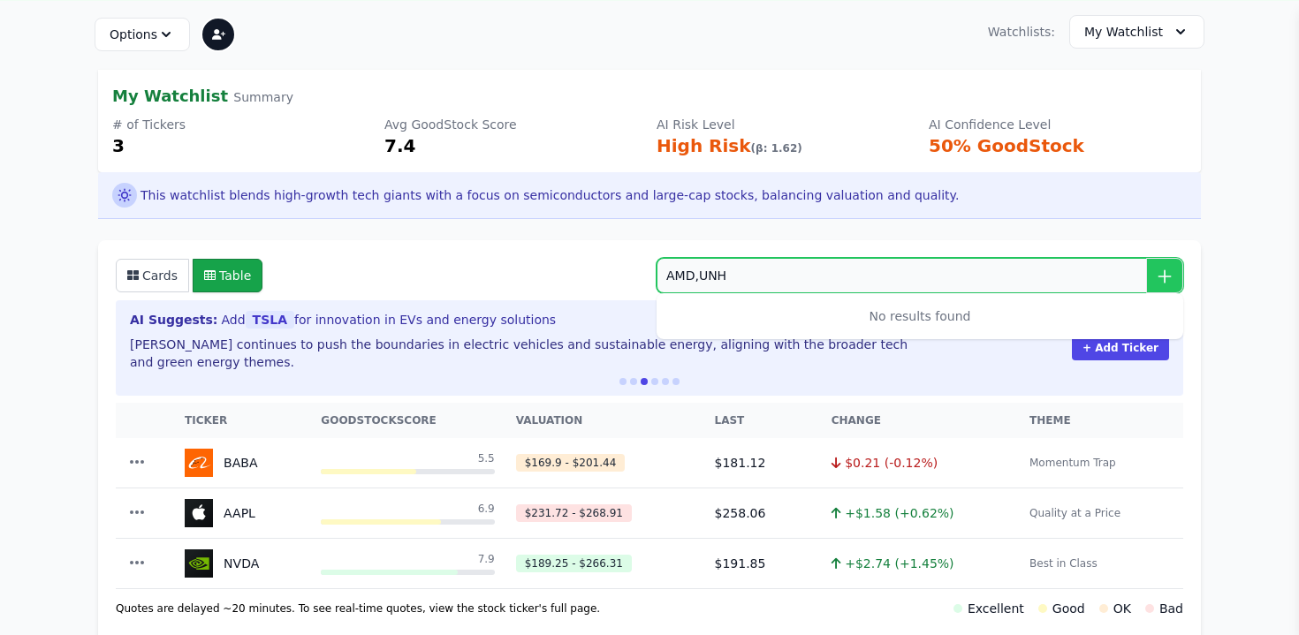
click at [725, 274] on input "AMD,UNH" at bounding box center [920, 275] width 527 height 35
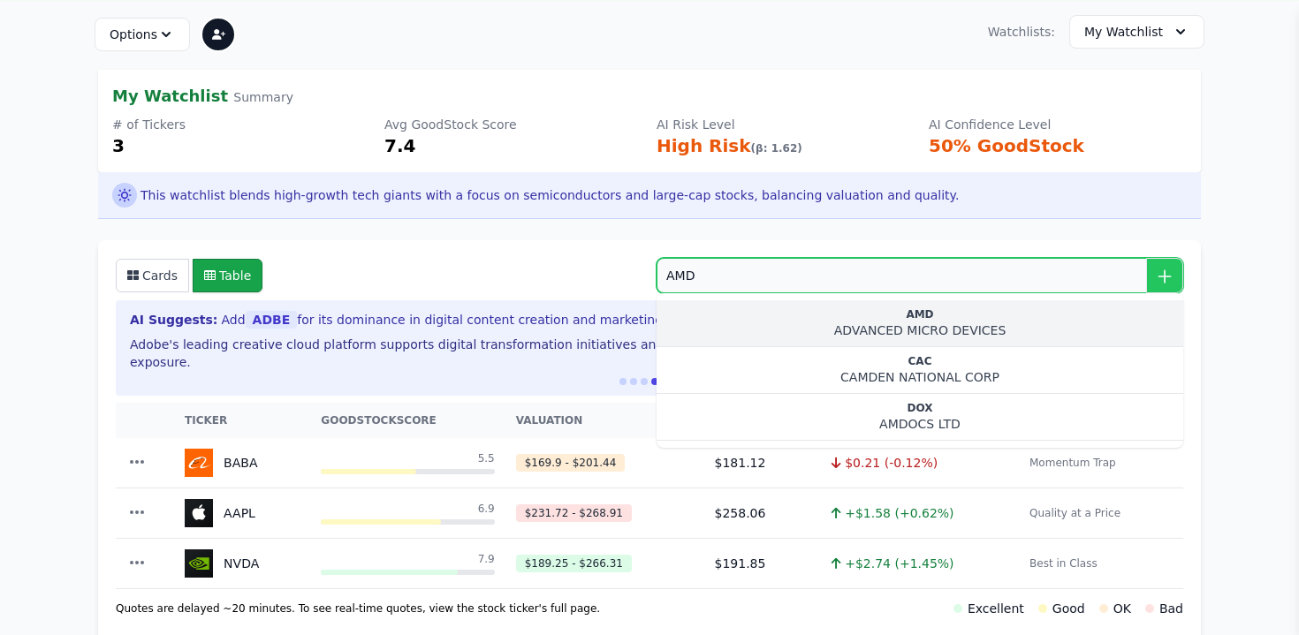
type input "AMD"
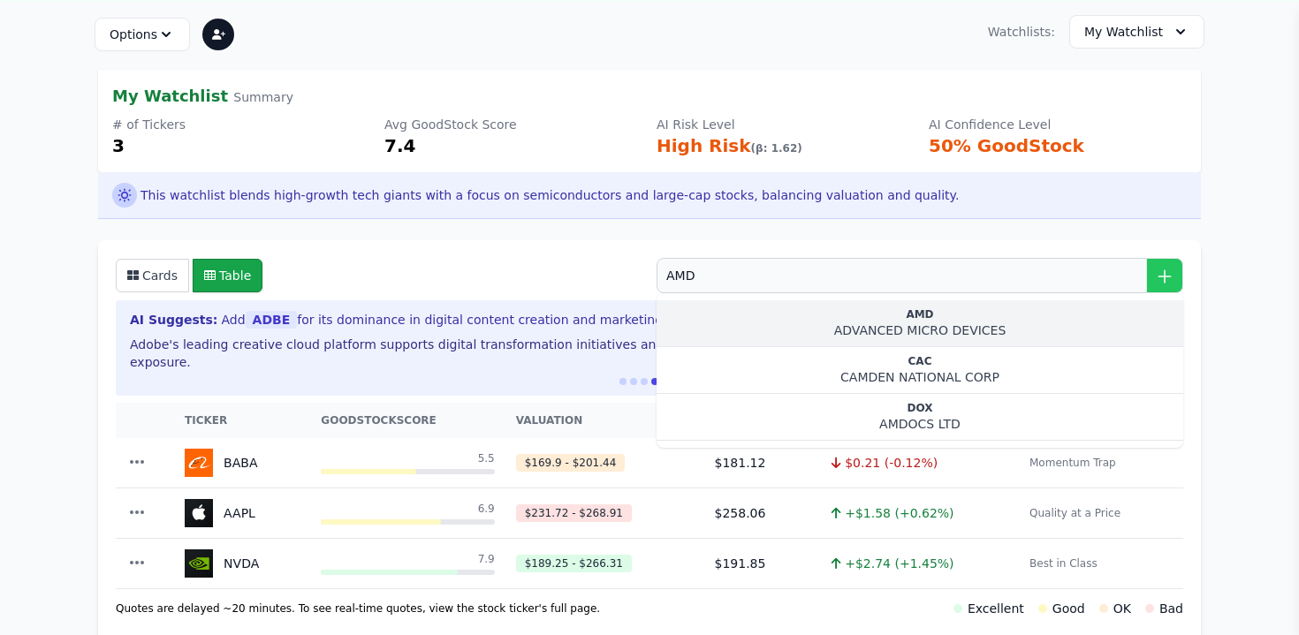
click at [896, 321] on div "AMD" at bounding box center [920, 314] width 498 height 14
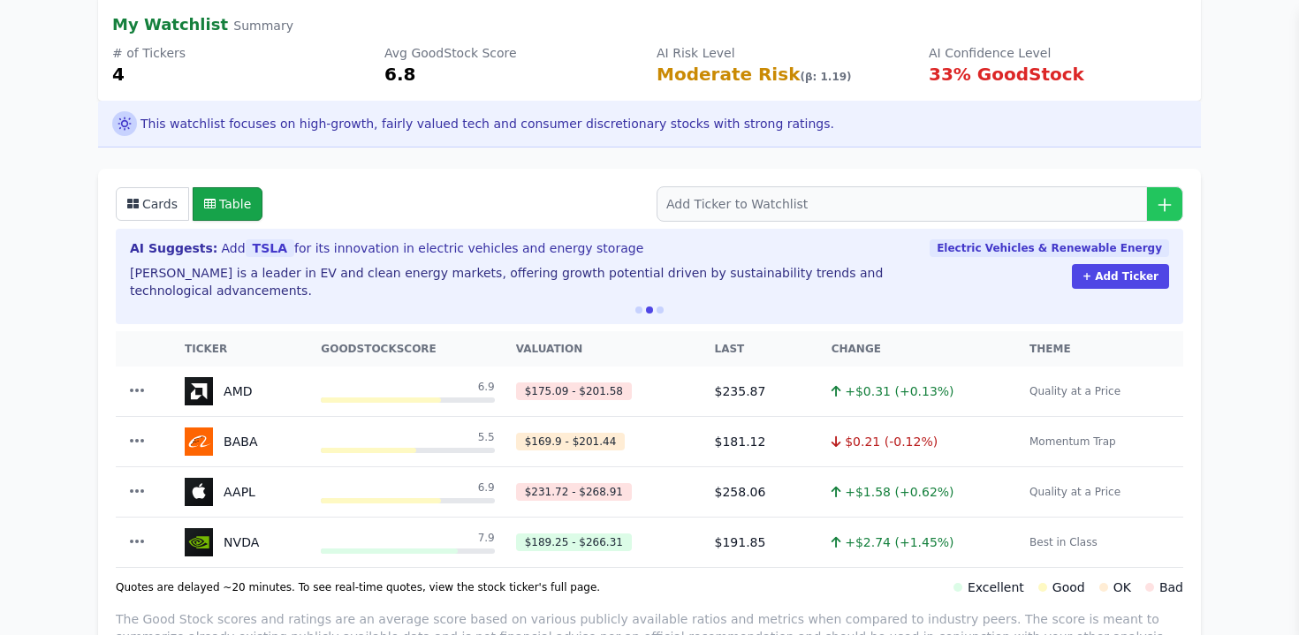
scroll to position [224, 0]
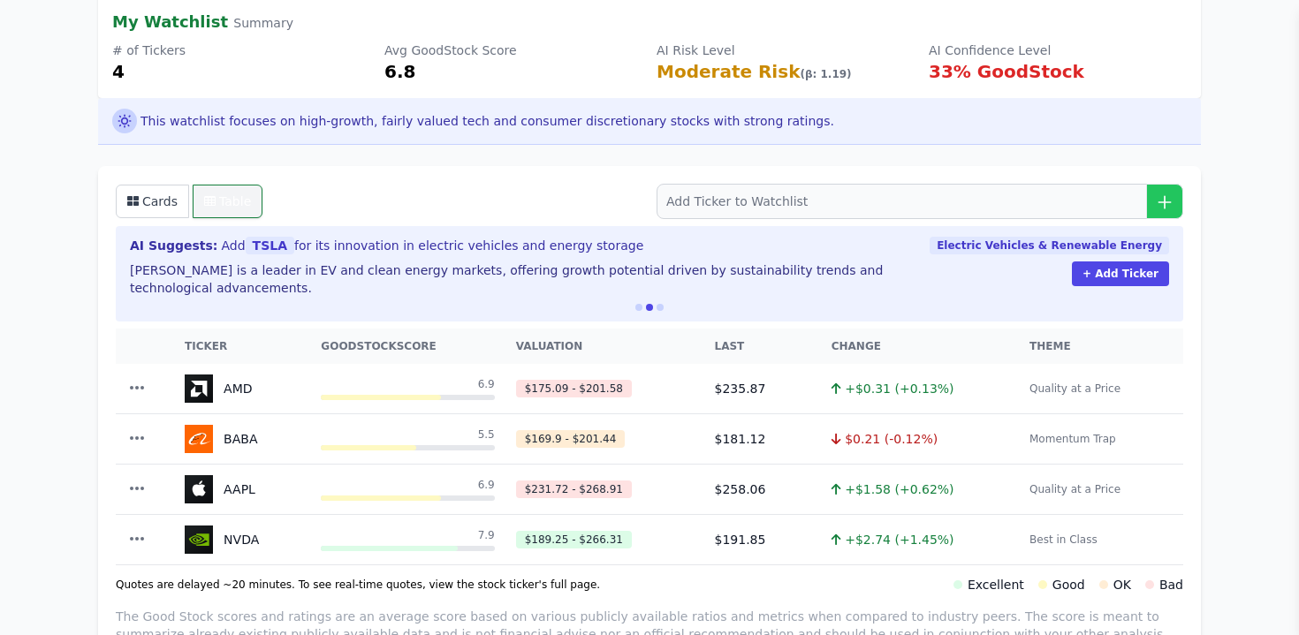
click at [244, 201] on button "Table" at bounding box center [228, 202] width 70 height 34
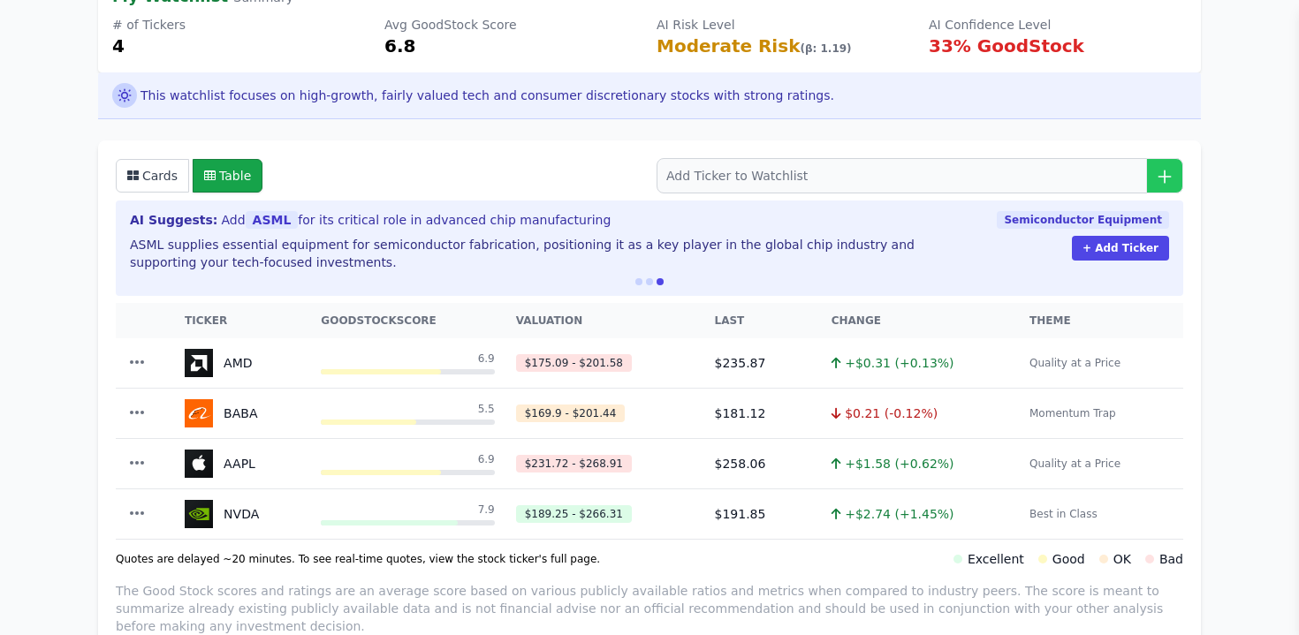
scroll to position [245, 0]
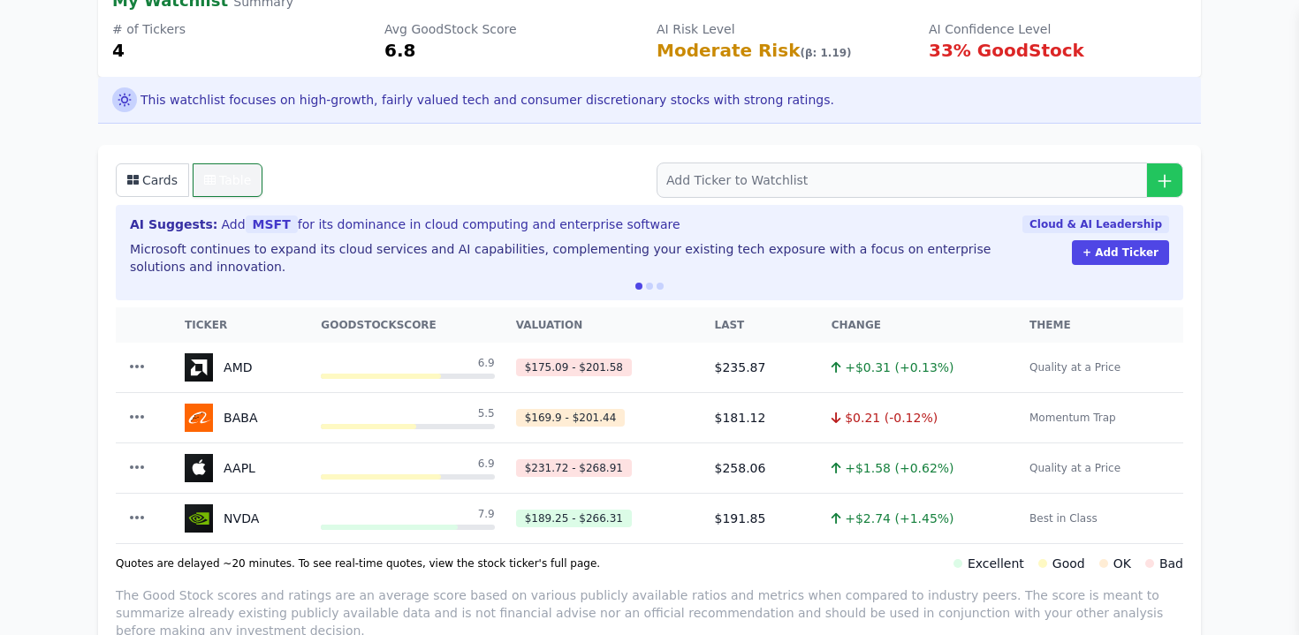
click at [237, 185] on button "Table" at bounding box center [228, 180] width 70 height 34
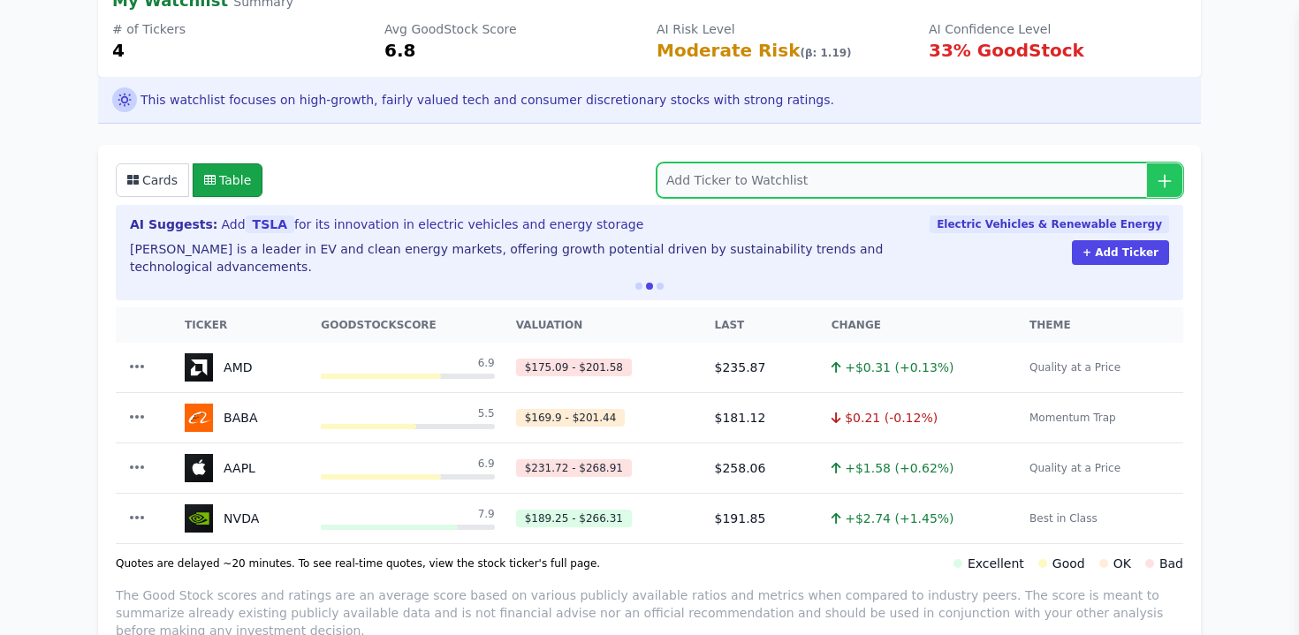
click at [674, 184] on input "search" at bounding box center [920, 180] width 527 height 35
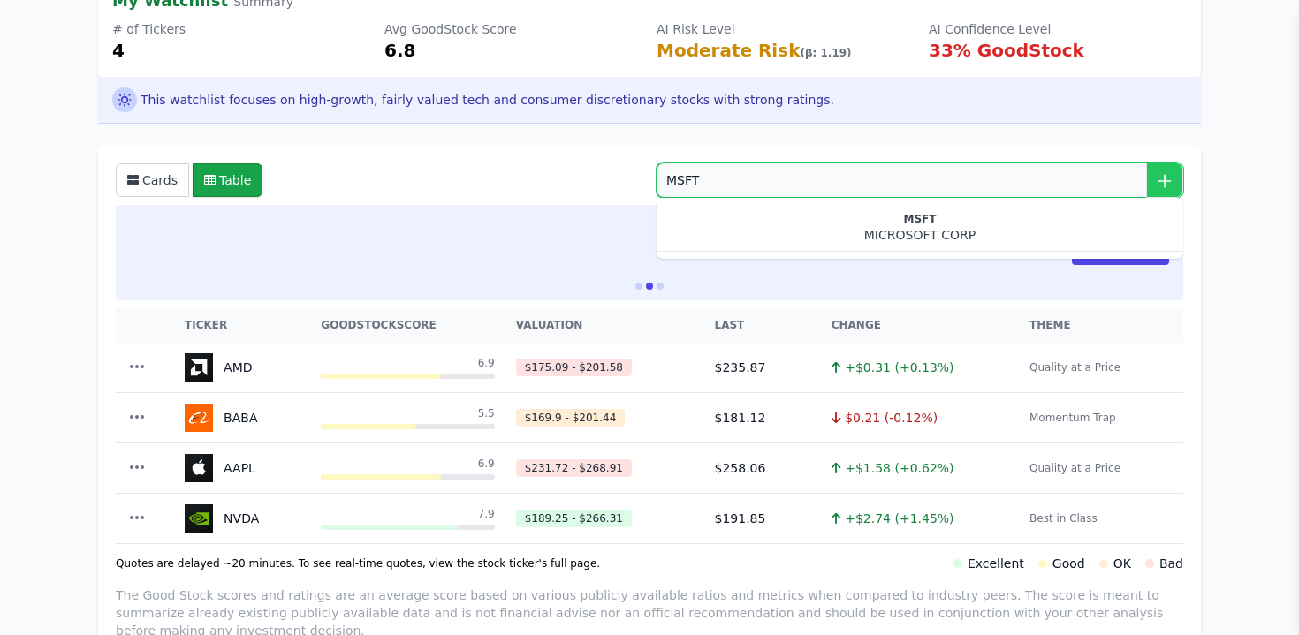
type input "MSFT"
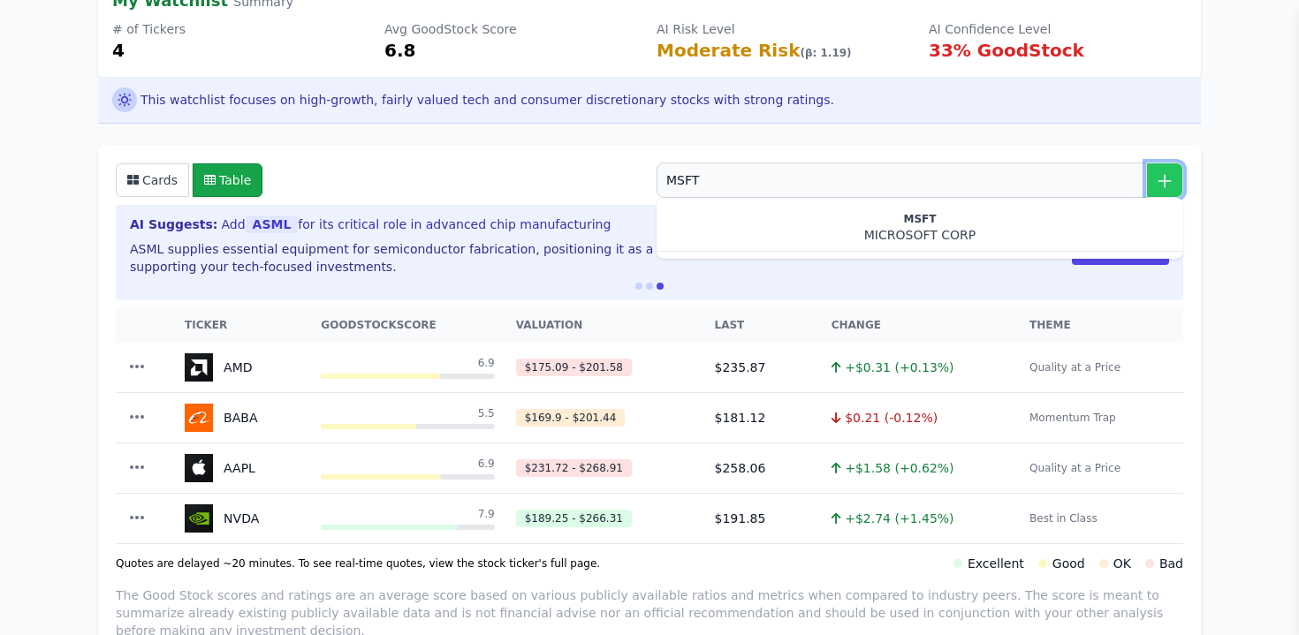
click at [1158, 178] on icon "submit" at bounding box center [1165, 181] width 18 height 18
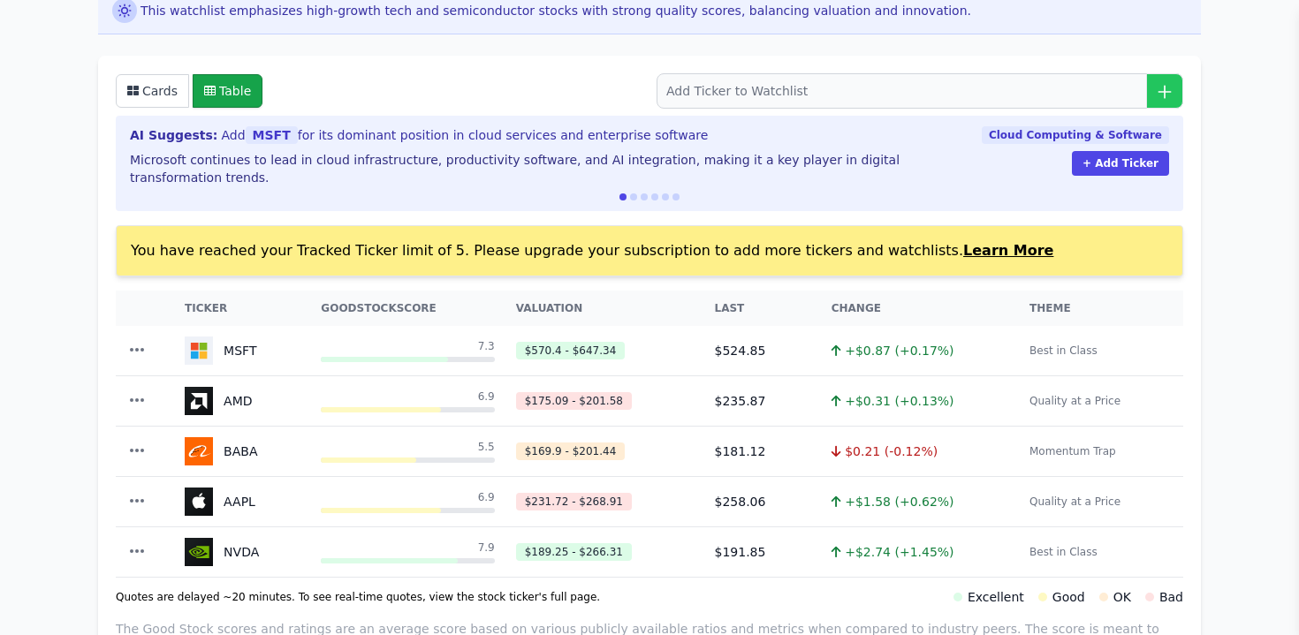
scroll to position [338, 0]
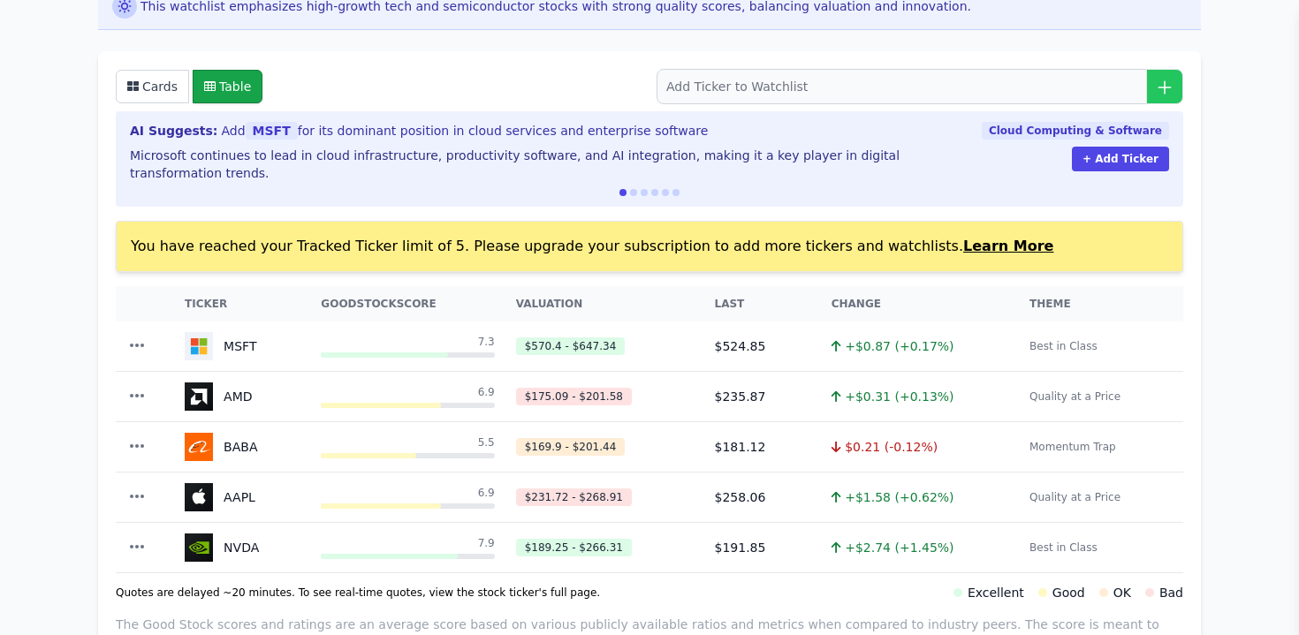
click at [209, 300] on th "Ticker" at bounding box center [242, 303] width 136 height 35
click at [209, 299] on th "Ticker" at bounding box center [242, 303] width 136 height 35
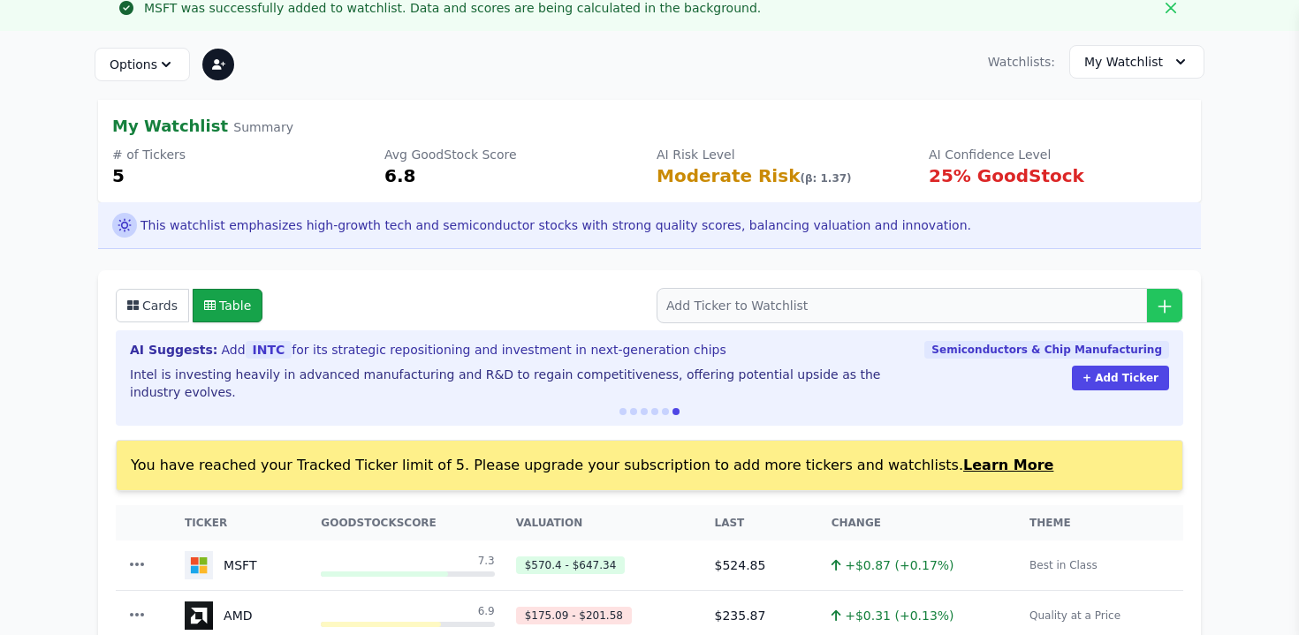
scroll to position [125, 0]
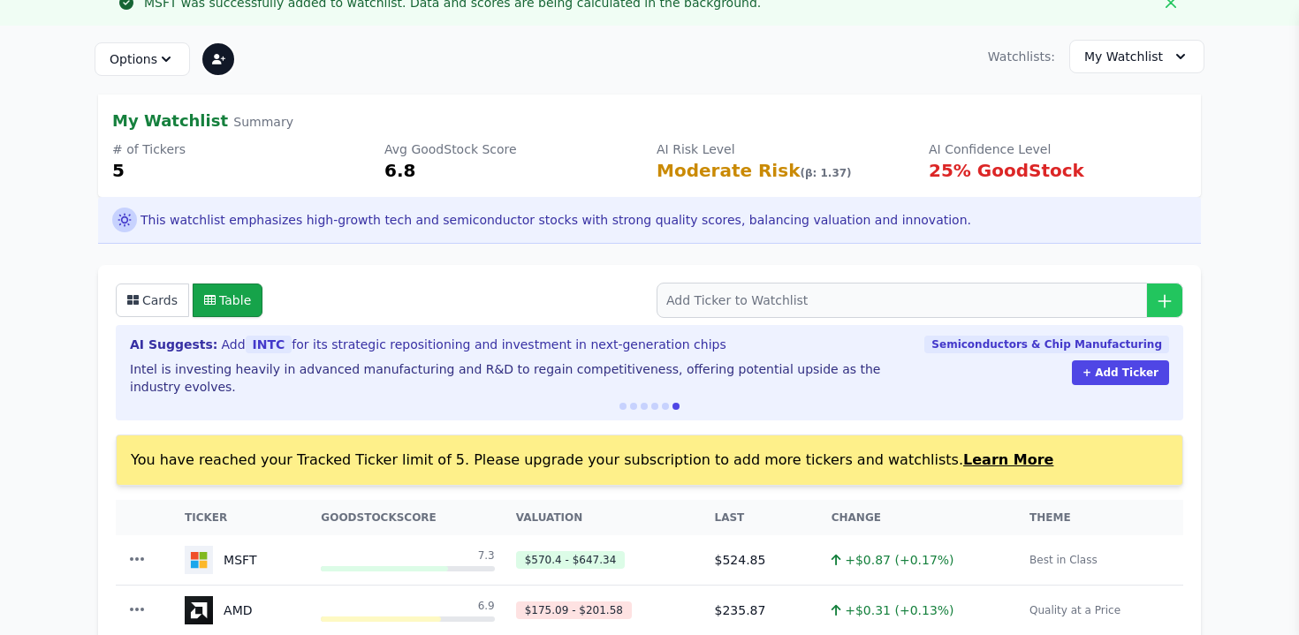
click at [248, 149] on div "# of Tickers" at bounding box center [241, 149] width 258 height 18
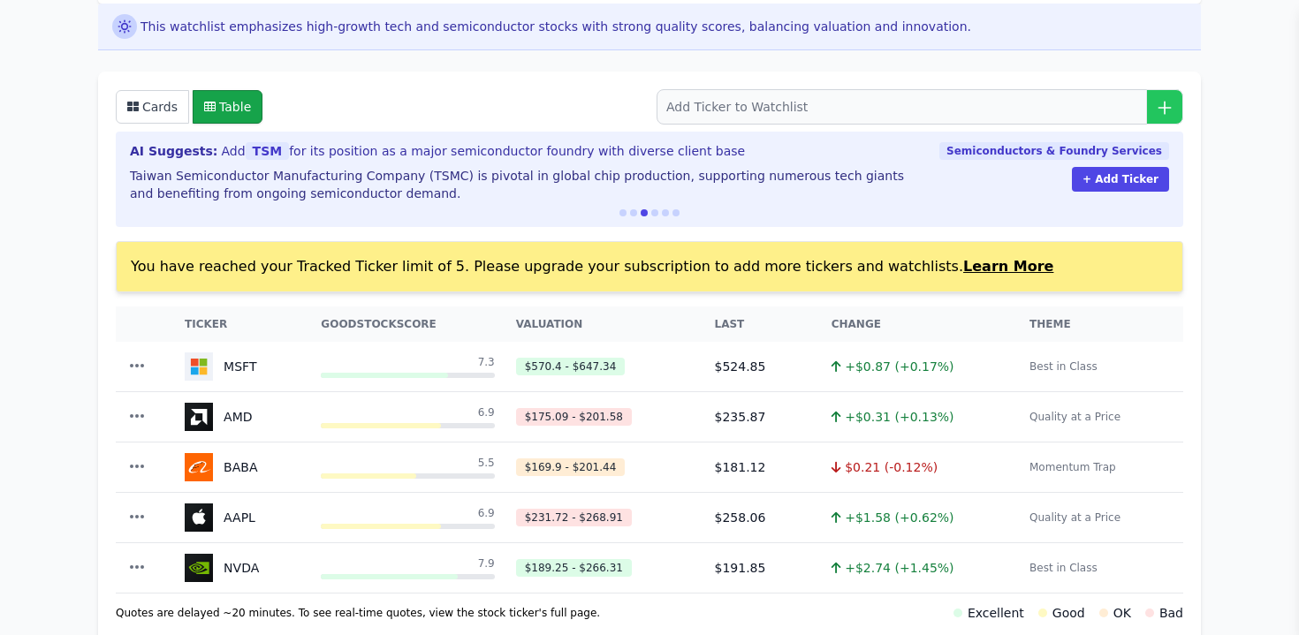
scroll to position [315, 0]
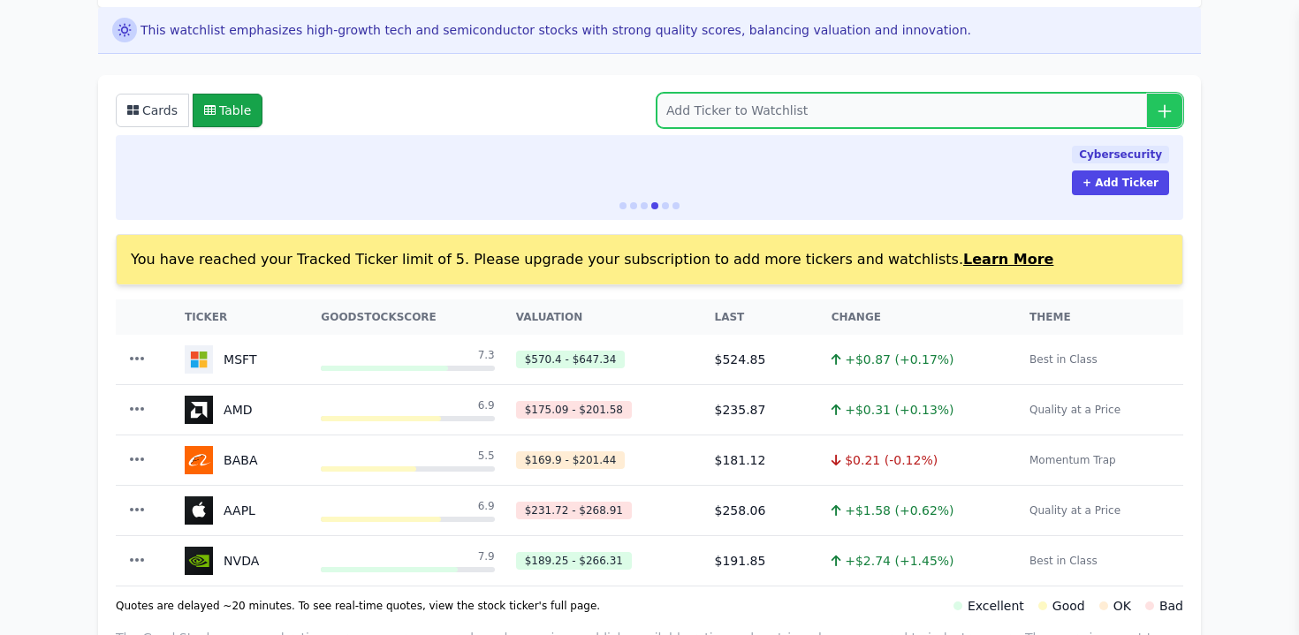
click at [667, 103] on input "search" at bounding box center [920, 110] width 527 height 35
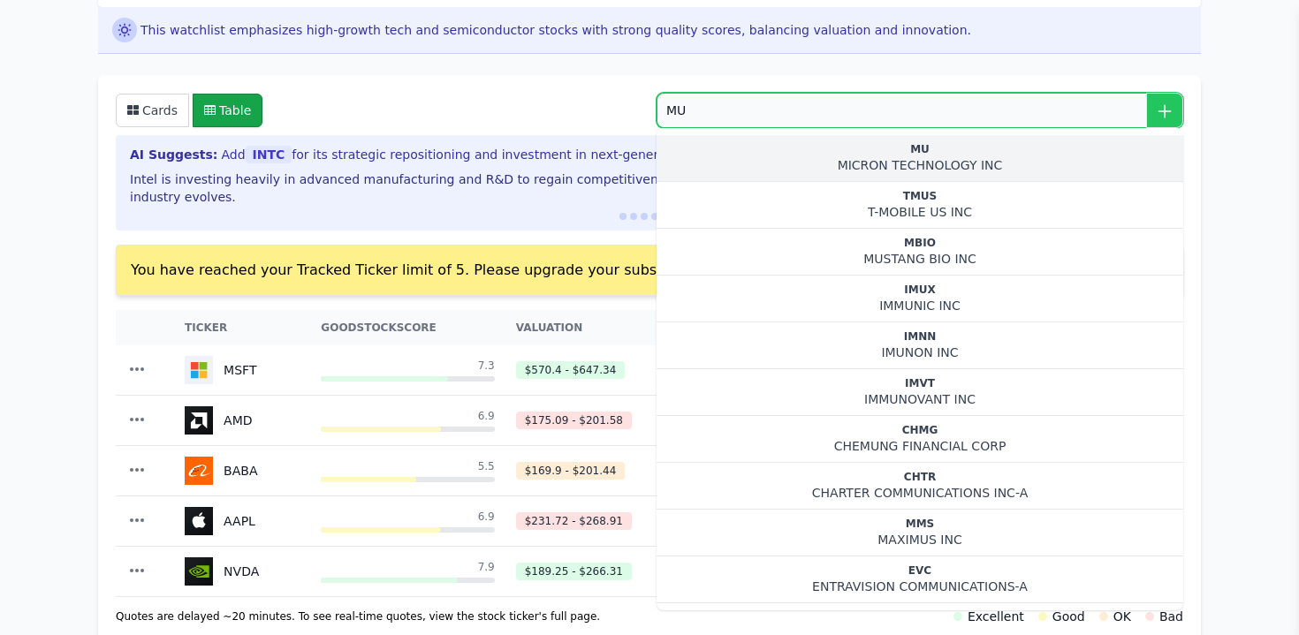
type input "MU"
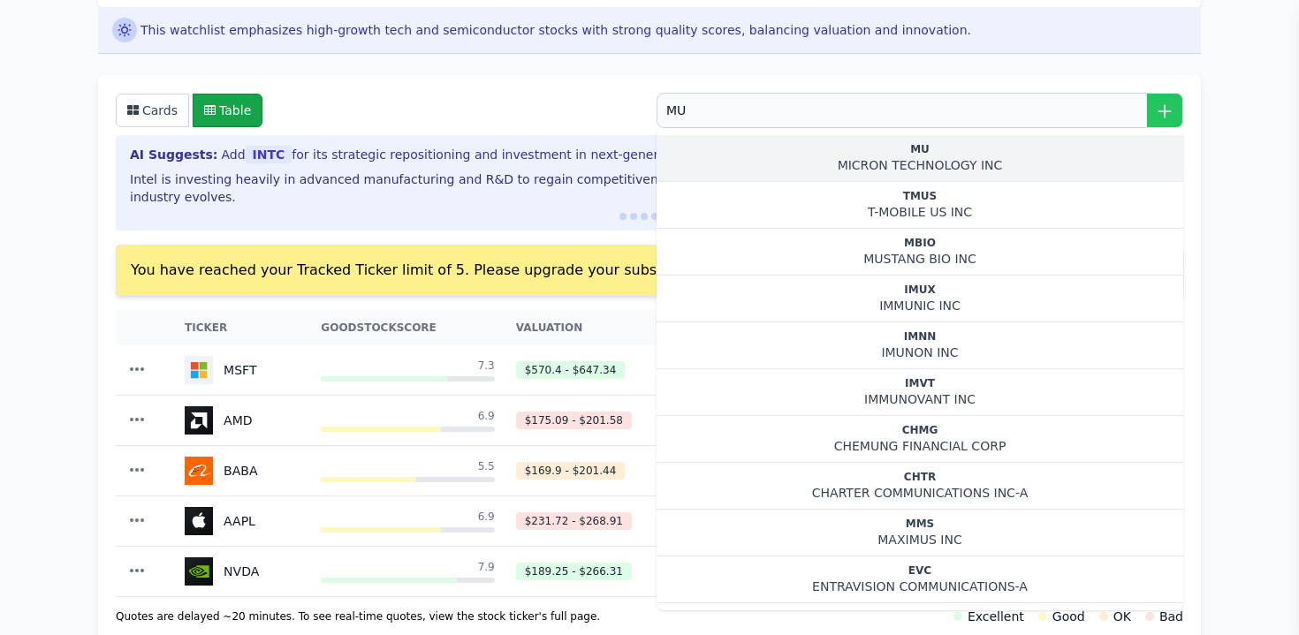
click at [877, 146] on div "MU" at bounding box center [920, 149] width 498 height 14
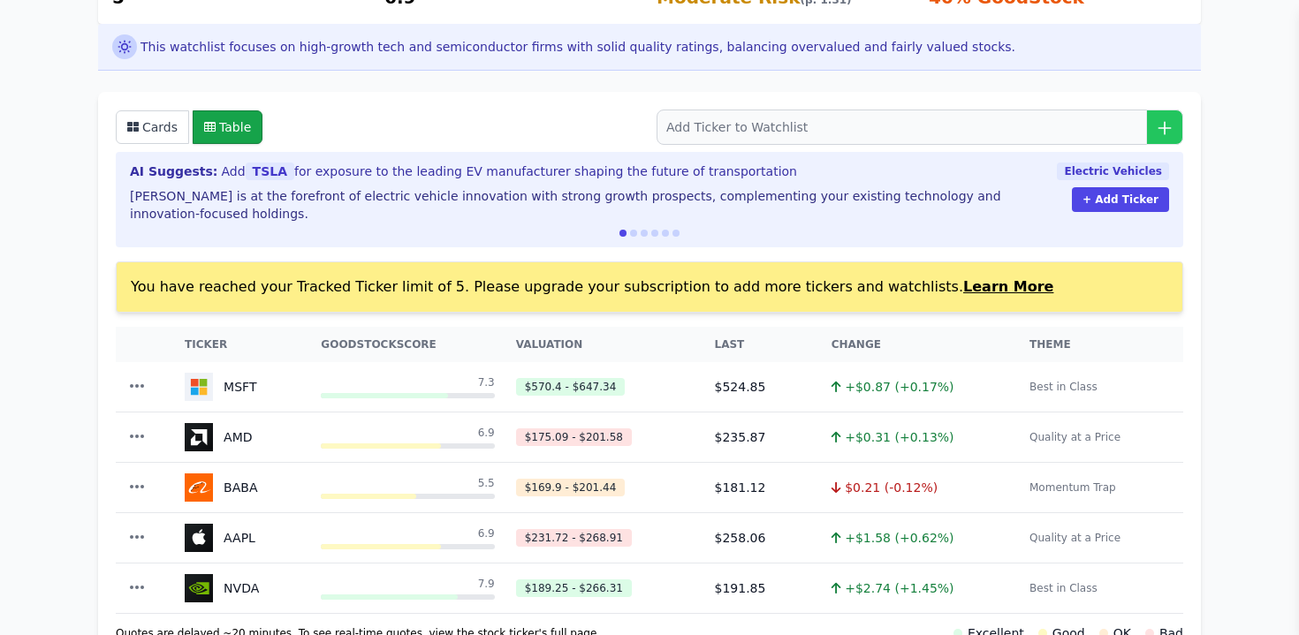
scroll to position [291, 0]
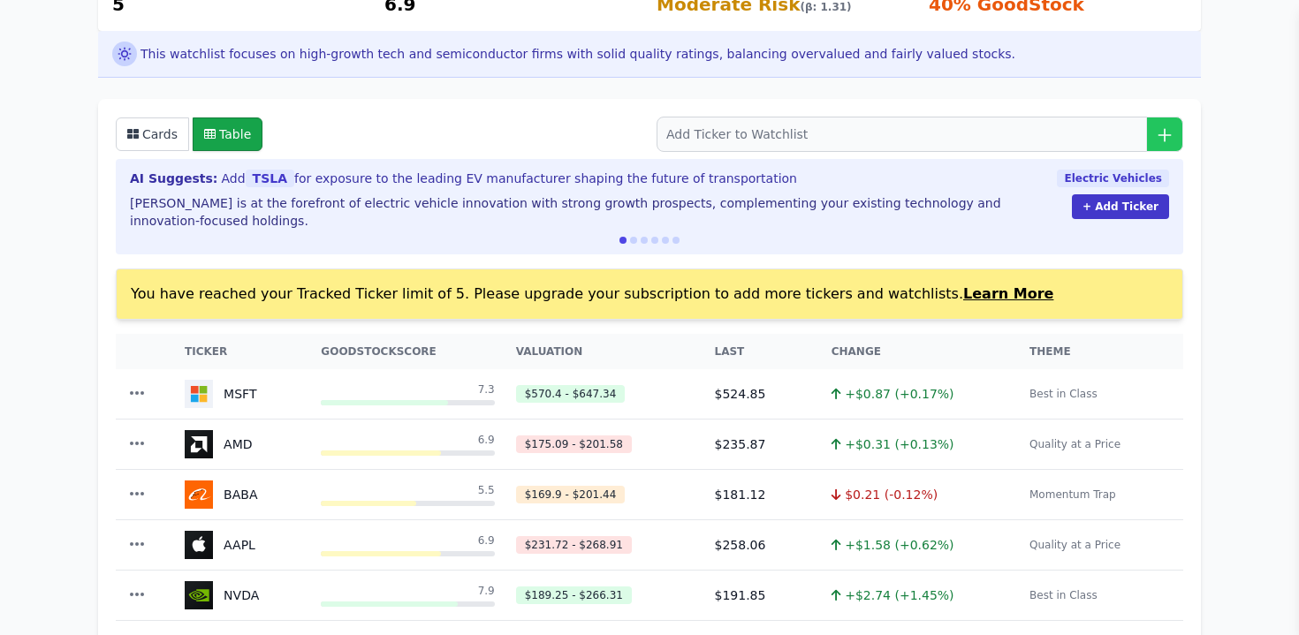
click at [1130, 209] on button "+ Add Ticker" at bounding box center [1120, 206] width 97 height 25
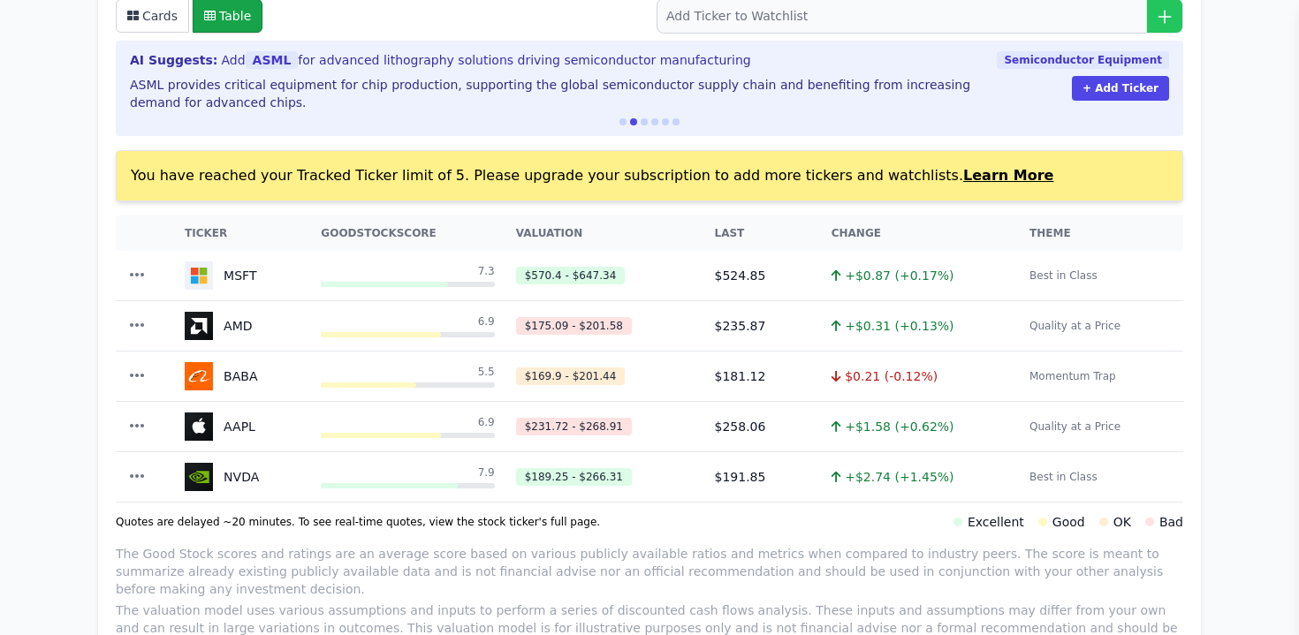
scroll to position [412, 0]
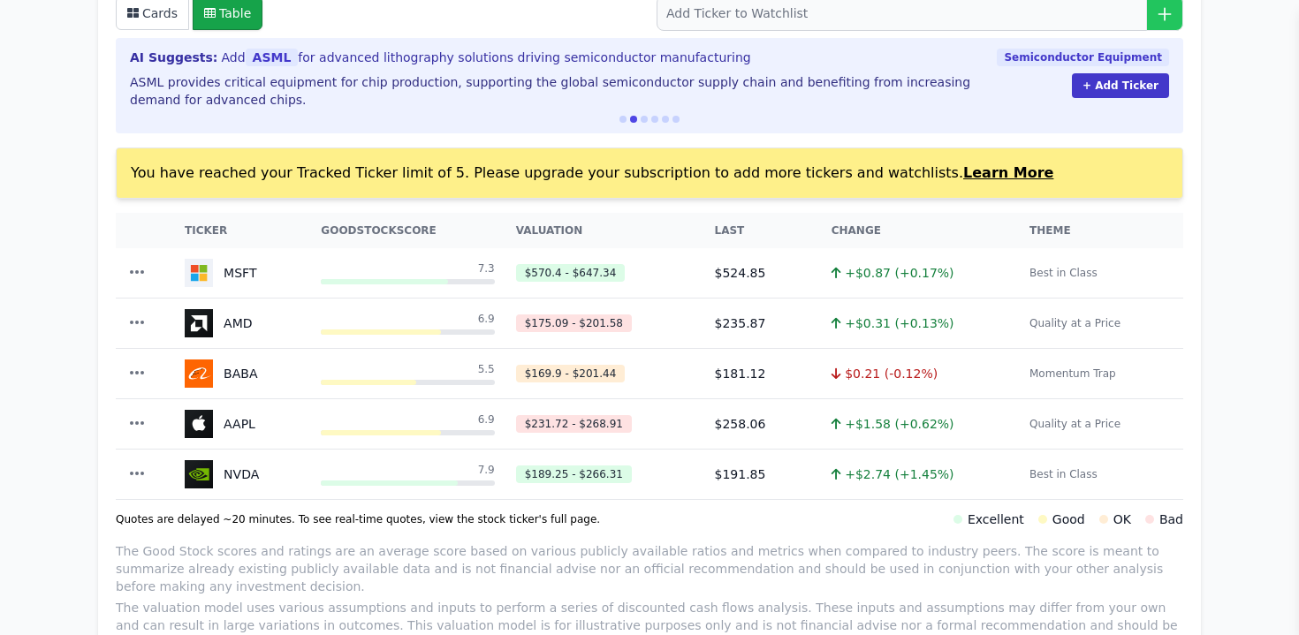
click at [1116, 79] on button "+ Add Ticker" at bounding box center [1120, 85] width 97 height 25
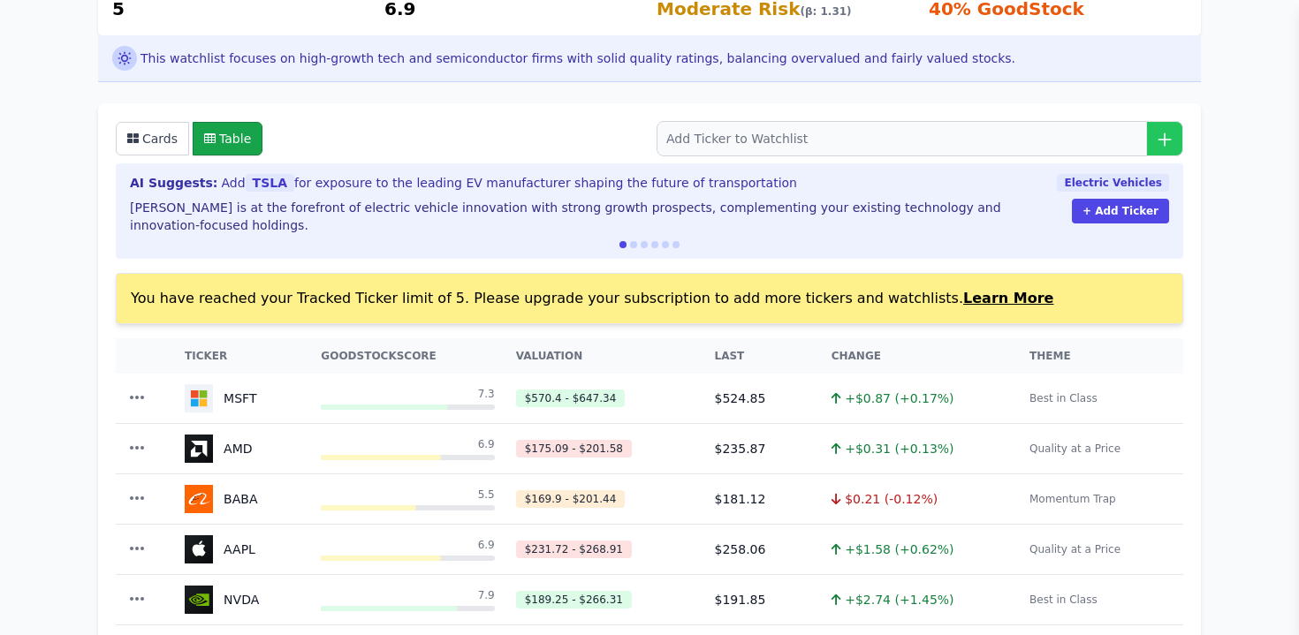
scroll to position [303, 0]
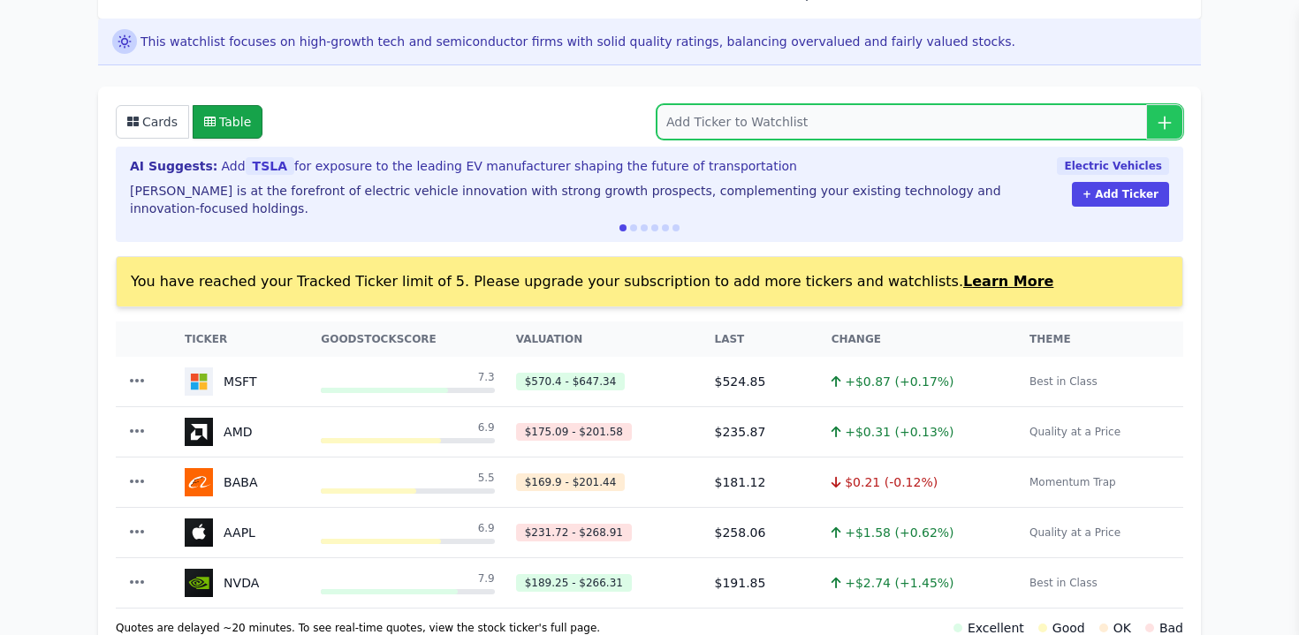
click at [687, 117] on input "search" at bounding box center [920, 121] width 527 height 35
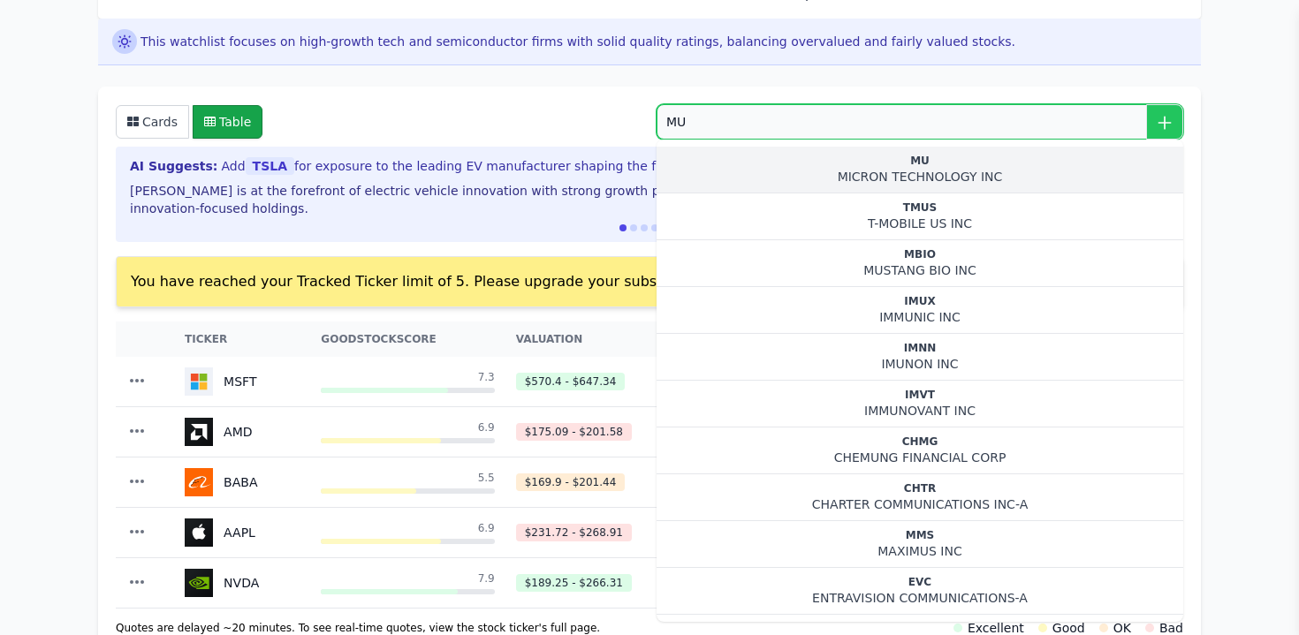
type input "MU"
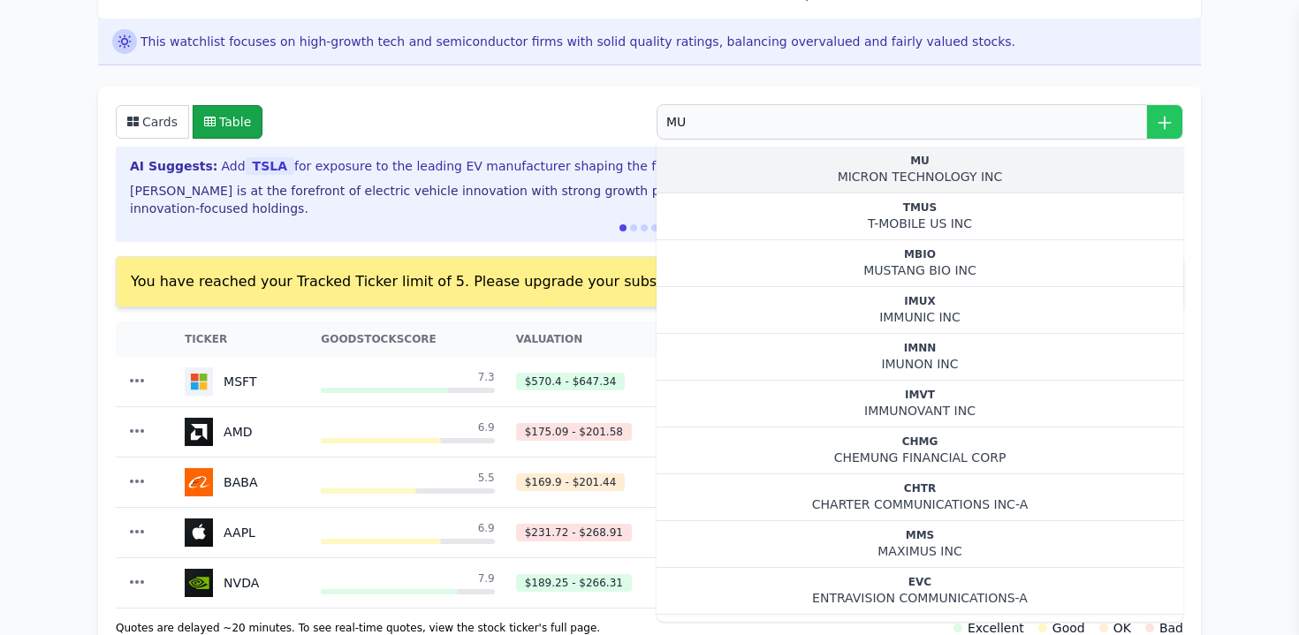
click at [945, 167] on div "MU" at bounding box center [920, 161] width 498 height 14
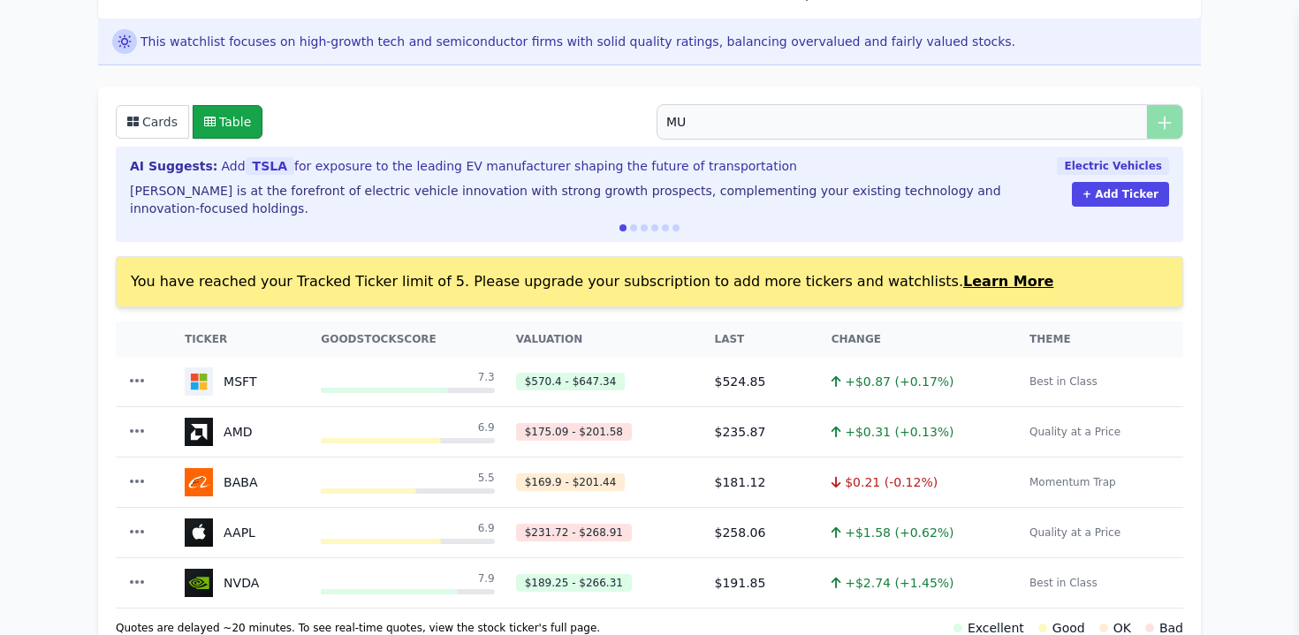
click at [945, 167] on div "AI Suggests: Add TSLA for exposure to the leading EV manufacturer shaping the f…" at bounding box center [586, 166] width 913 height 18
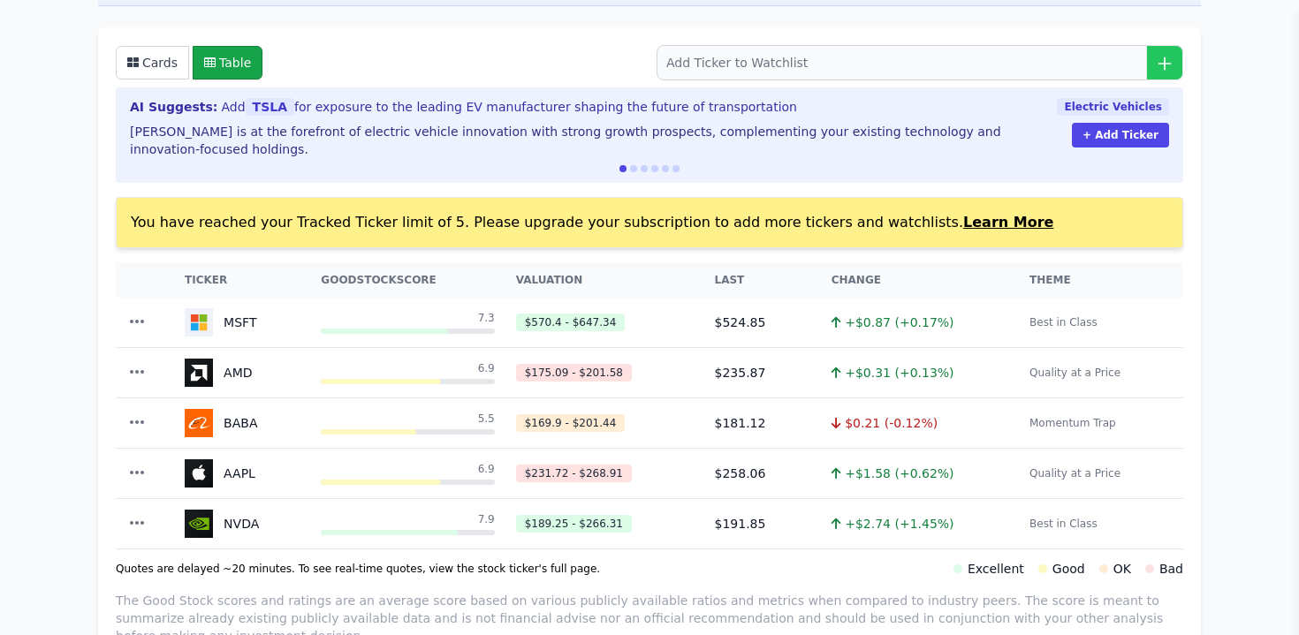
scroll to position [364, 0]
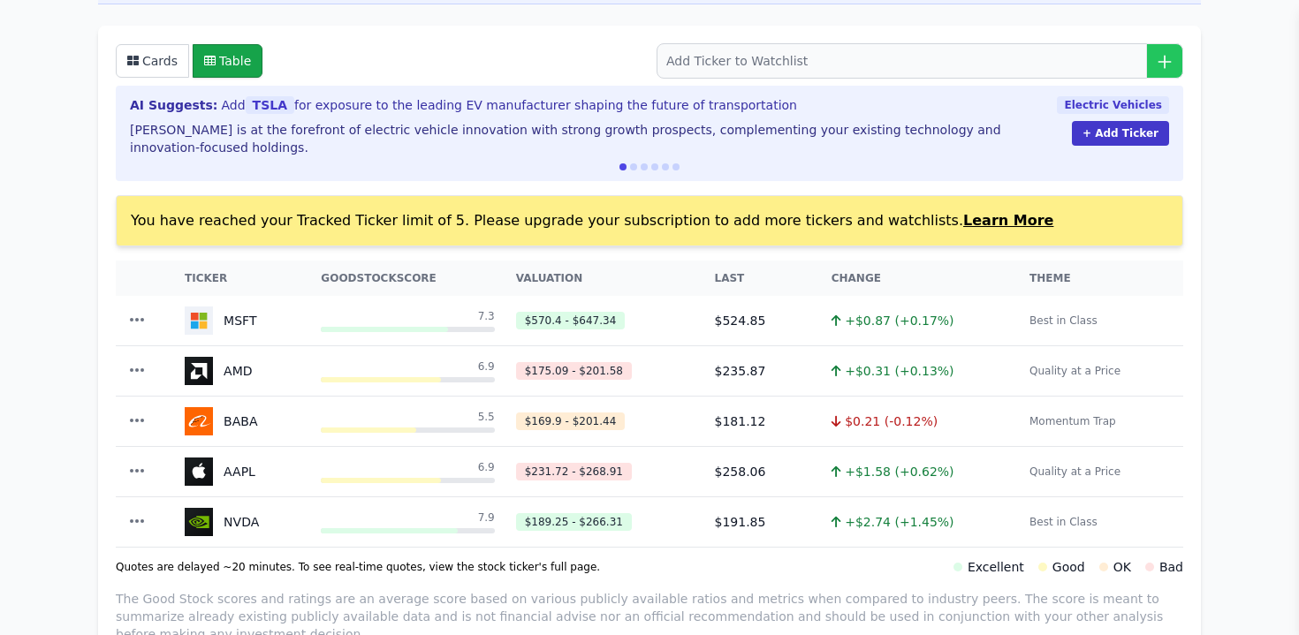
click at [1122, 125] on button "+ Add Ticker" at bounding box center [1120, 133] width 97 height 25
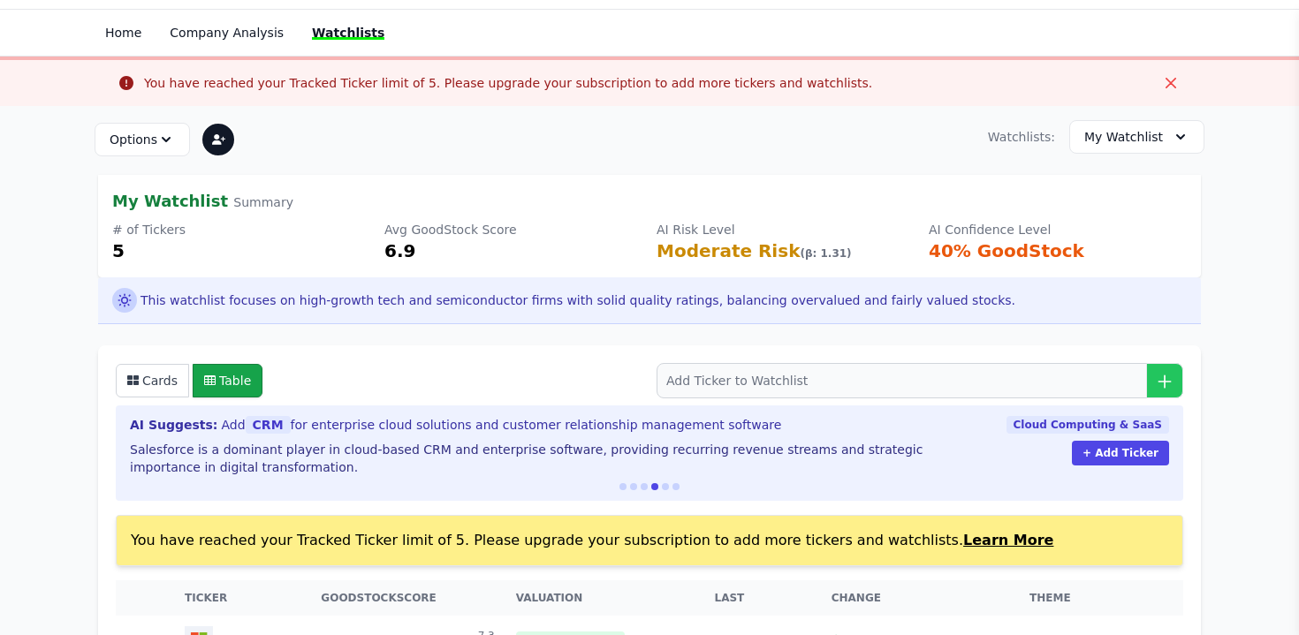
scroll to position [43, 0]
click at [1131, 141] on span "My Watchlist" at bounding box center [1123, 138] width 79 height 18
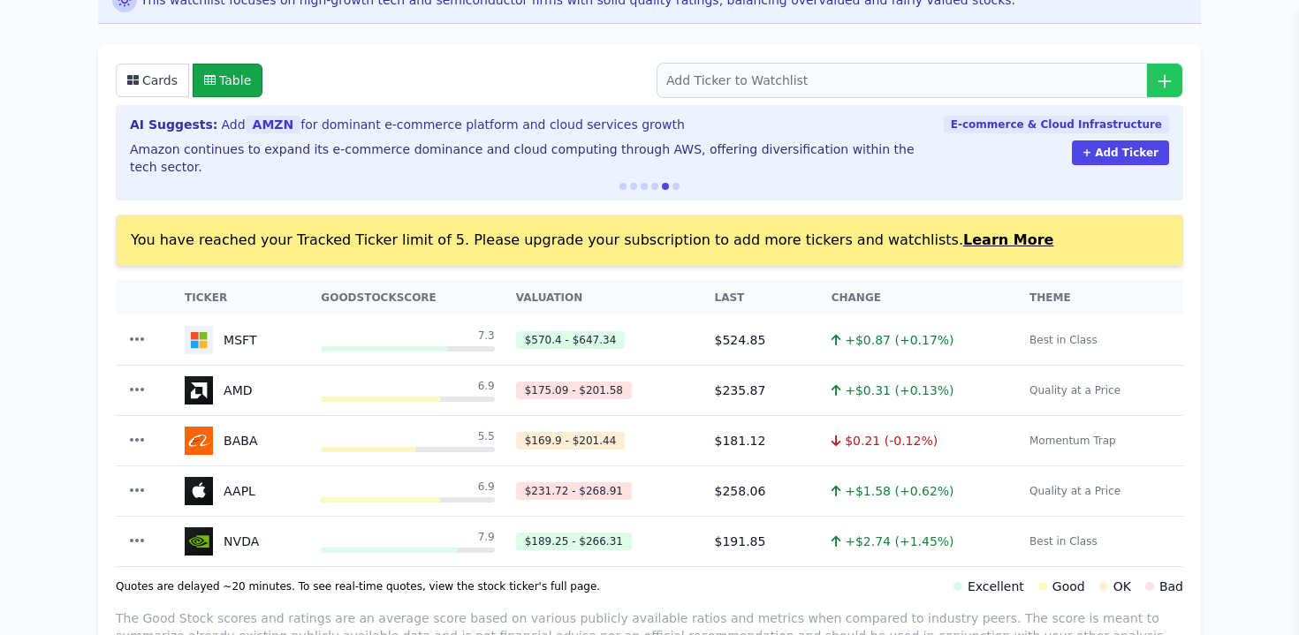
scroll to position [346, 0]
